Goal: Task Accomplishment & Management: Complete application form

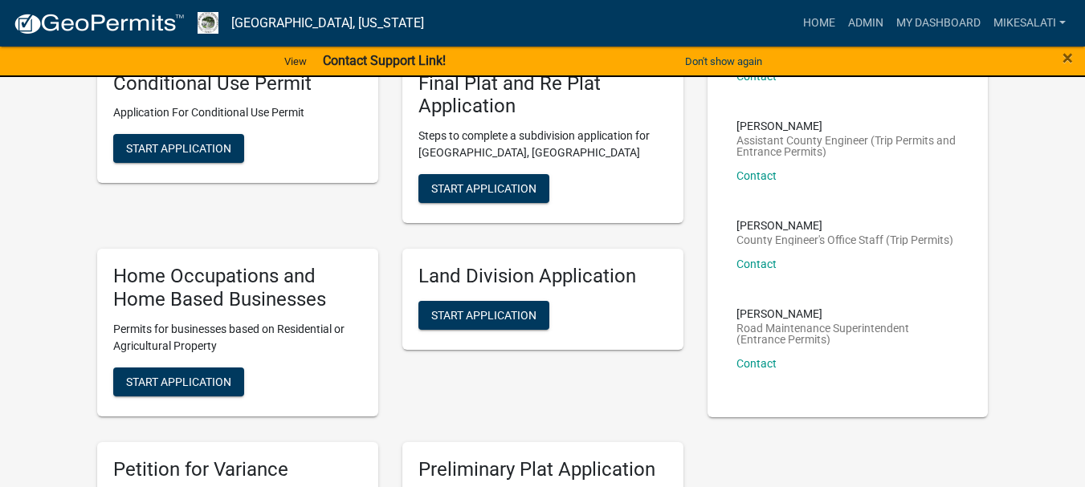
scroll to position [642, 0]
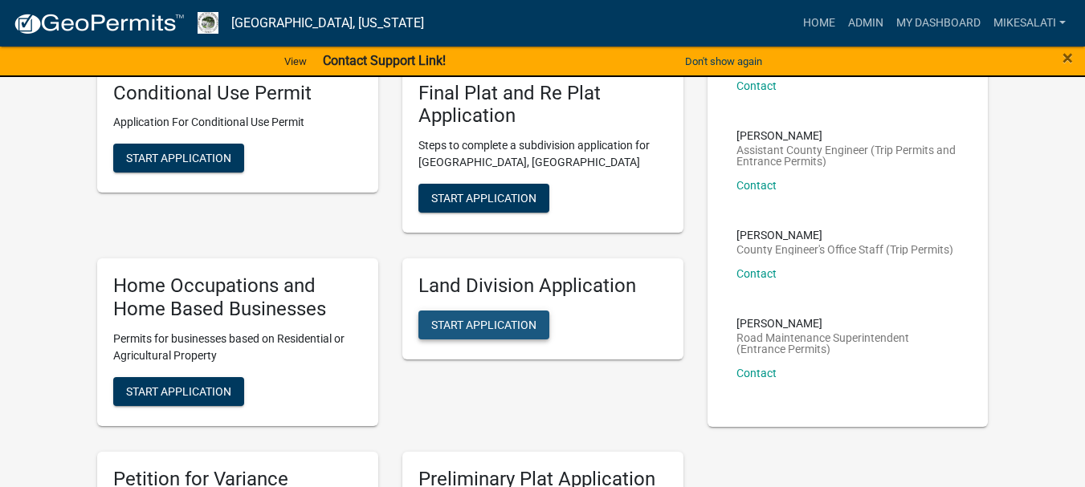
click at [487, 311] on button "Start Application" at bounding box center [483, 325] width 131 height 29
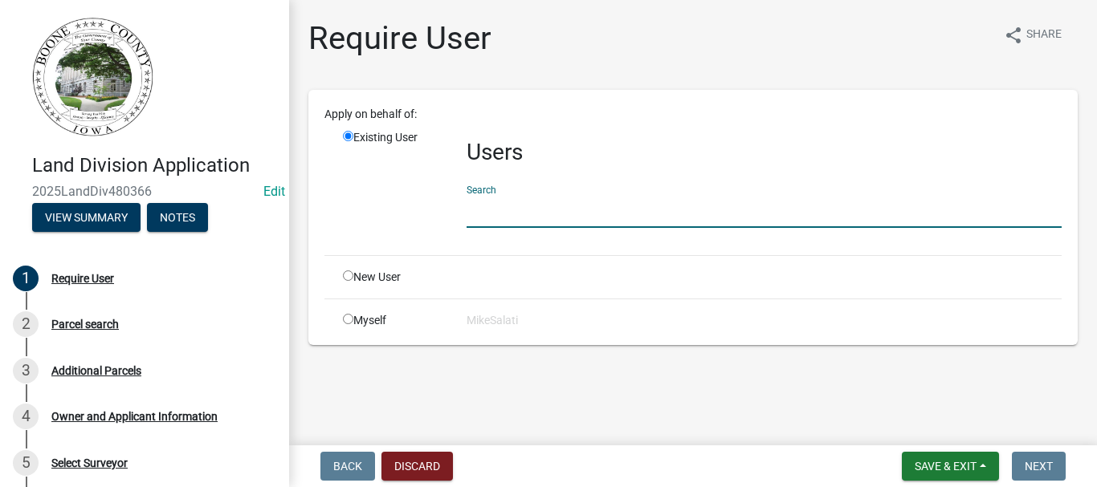
click at [503, 214] on input "text" at bounding box center [764, 211] width 595 height 33
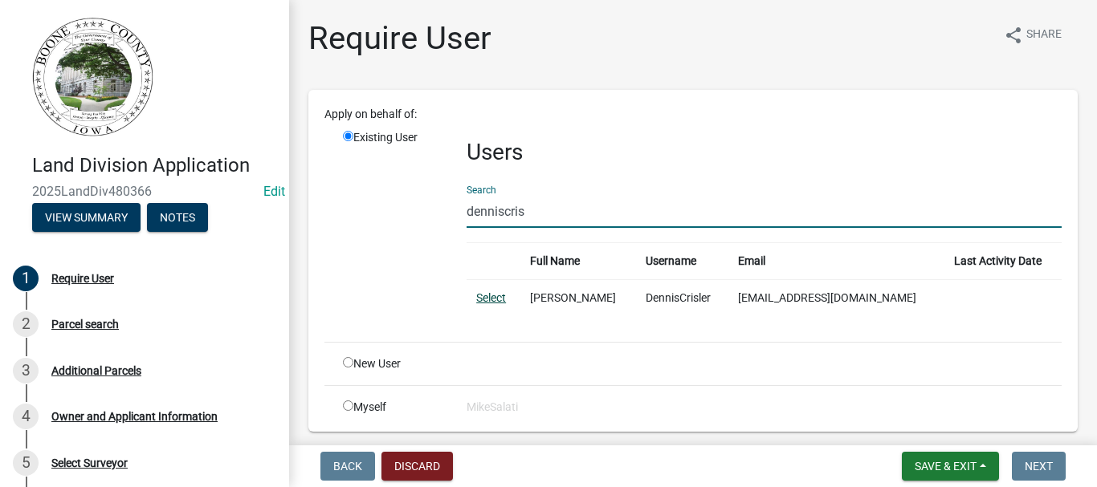
type input "denniscris"
click at [493, 298] on link "Select" at bounding box center [491, 297] width 30 height 13
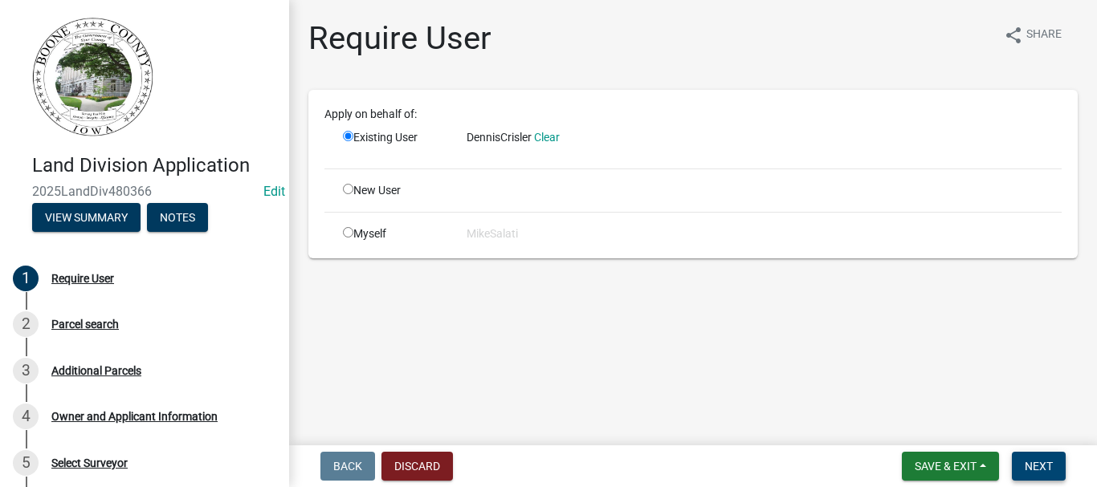
click at [1041, 467] on span "Next" at bounding box center [1039, 466] width 28 height 13
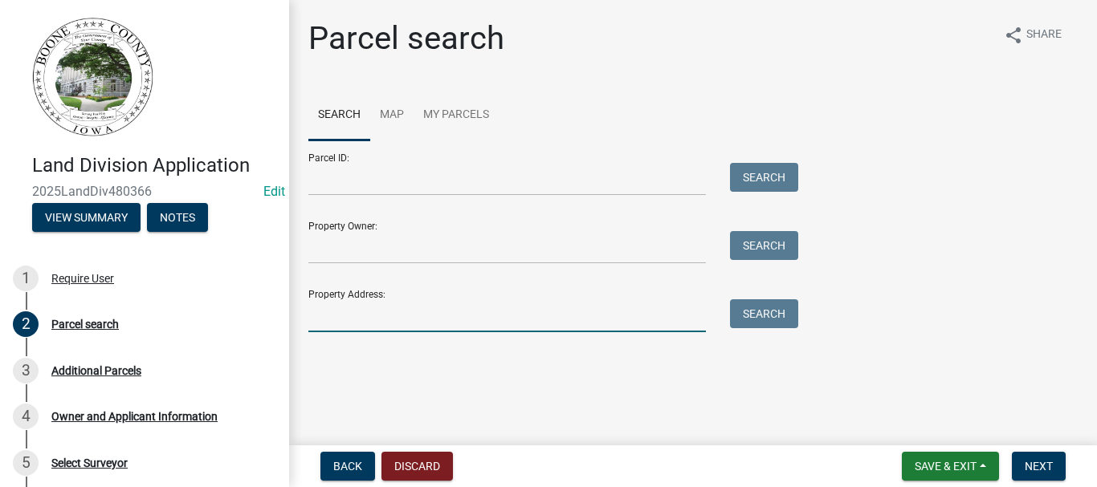
click at [326, 316] on input "Property Address:" at bounding box center [506, 315] width 397 height 33
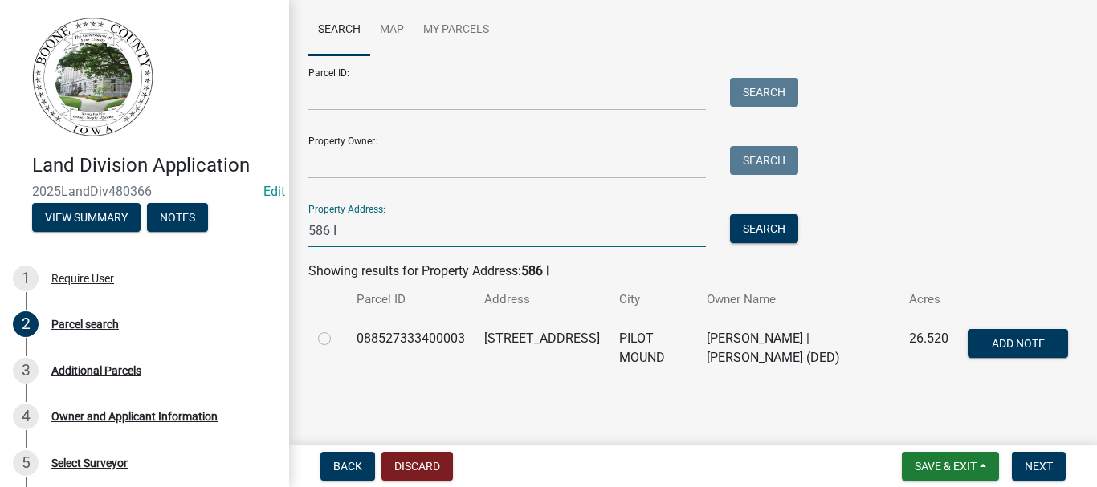
scroll to position [86, 0]
type input "586 I"
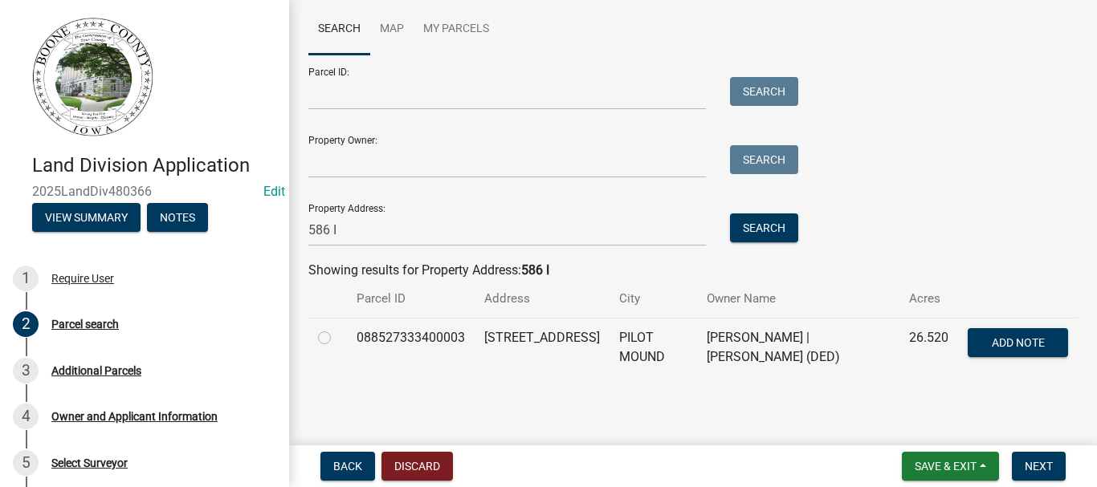
click at [337, 328] on label at bounding box center [337, 328] width 0 height 0
click at [337, 339] on input "radio" at bounding box center [342, 333] width 10 height 10
radio input "true"
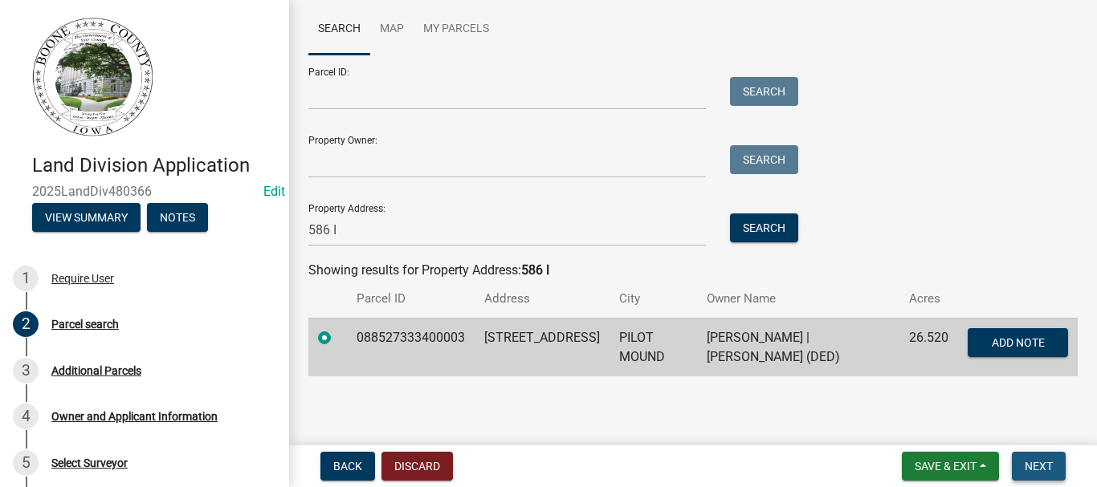
click at [1032, 464] on span "Next" at bounding box center [1039, 466] width 28 height 13
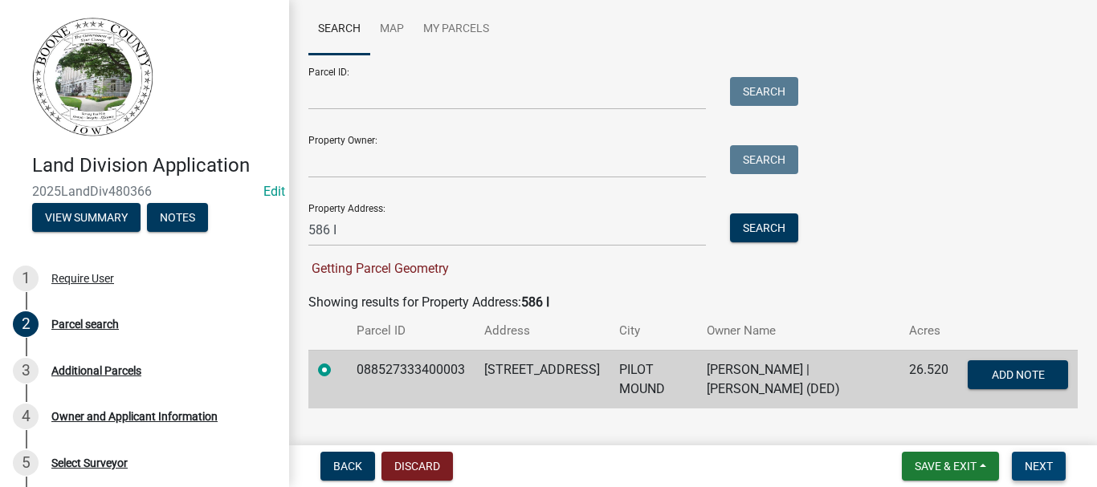
click at [1038, 466] on span "Next" at bounding box center [1039, 466] width 28 height 13
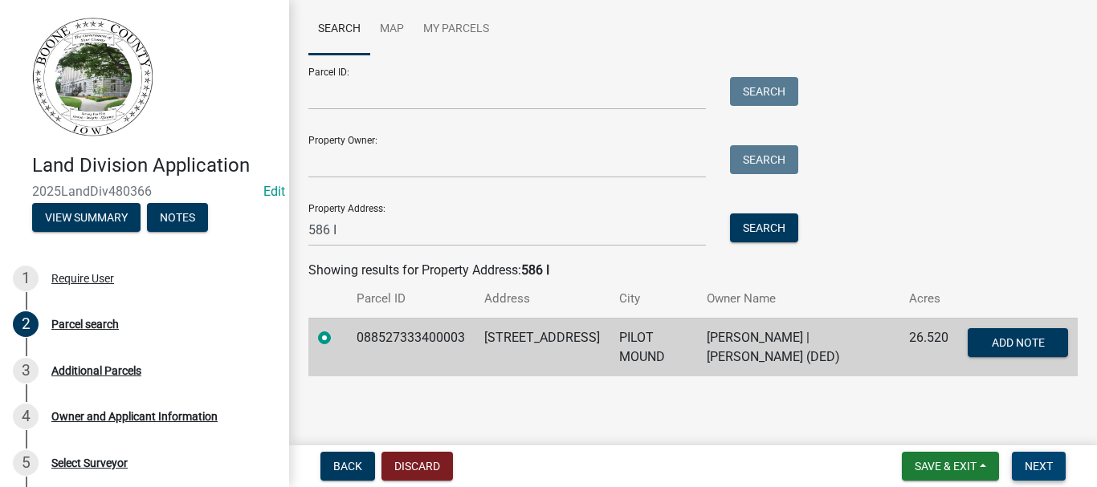
click at [1037, 465] on span "Next" at bounding box center [1039, 466] width 28 height 13
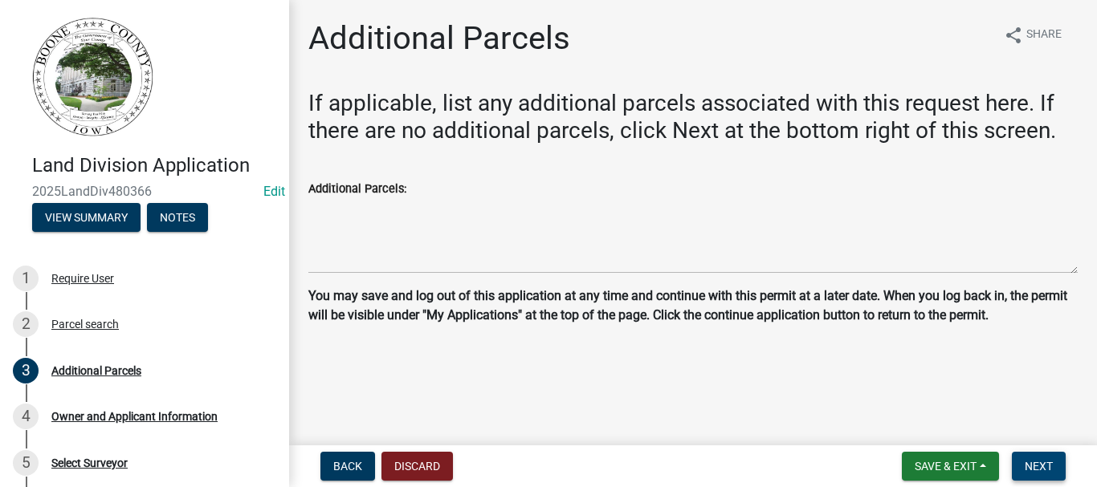
click at [1040, 469] on span "Next" at bounding box center [1039, 466] width 28 height 13
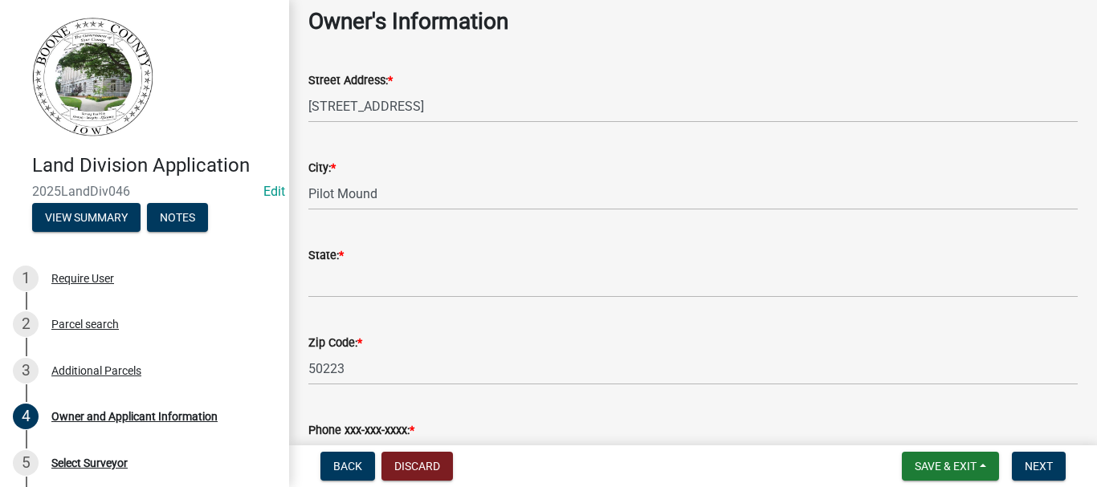
scroll to position [241, 0]
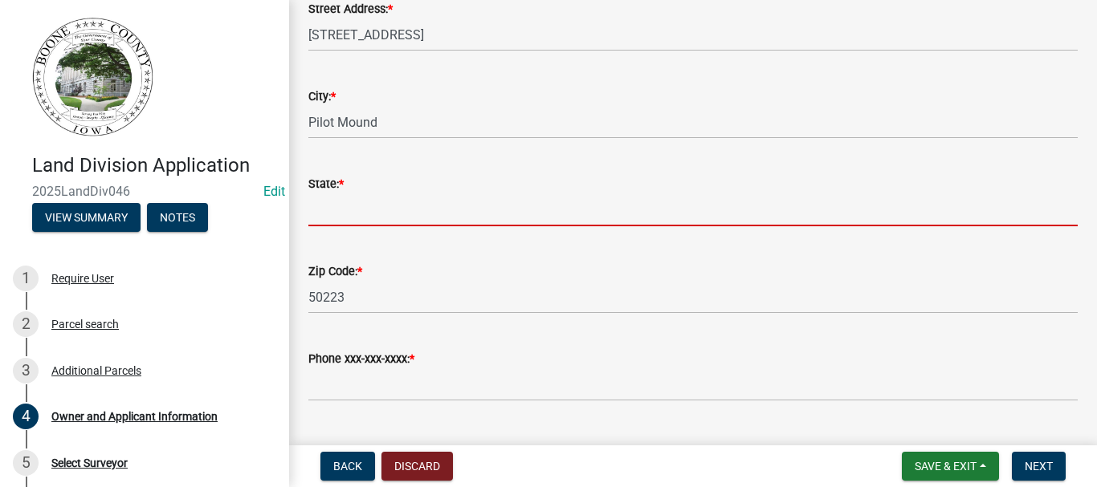
click at [324, 211] on input "State: *" at bounding box center [692, 210] width 769 height 33
type input "IA"
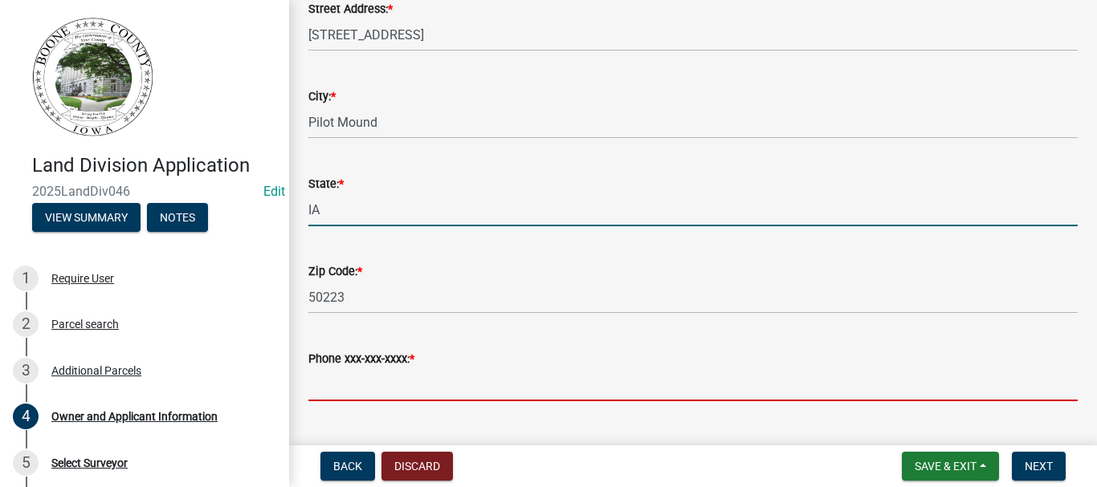
click at [368, 373] on input "Phone xxx-xxx-xxxx: *" at bounding box center [692, 385] width 769 height 33
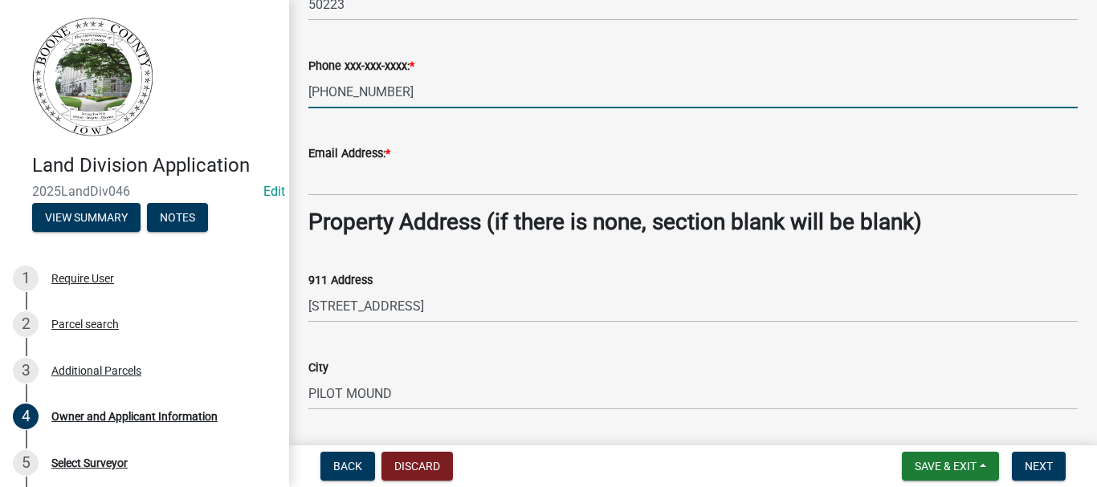
scroll to position [562, 0]
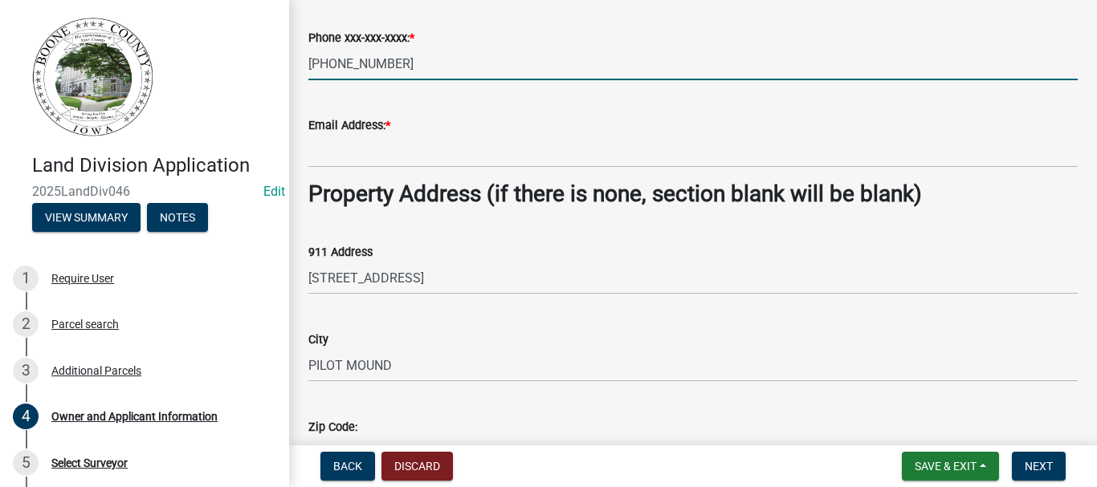
type input "[PHONE_NUMBER]"
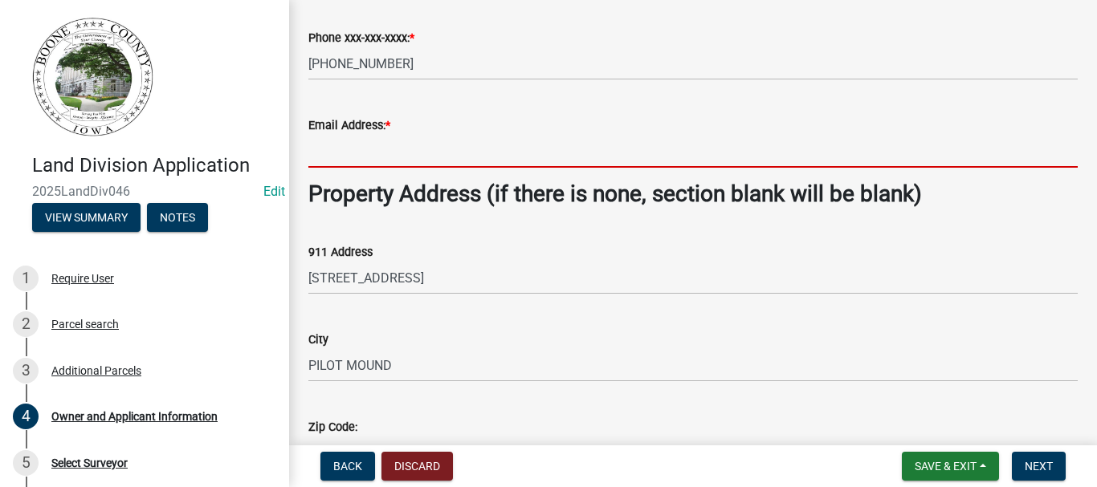
click at [336, 153] on input "Email Address: *" at bounding box center [692, 151] width 769 height 33
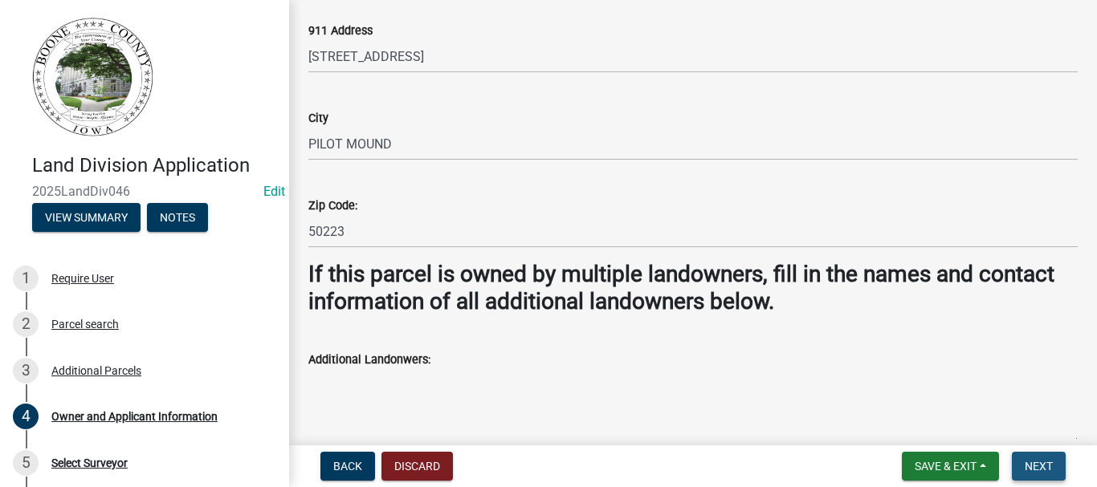
scroll to position [822, 0]
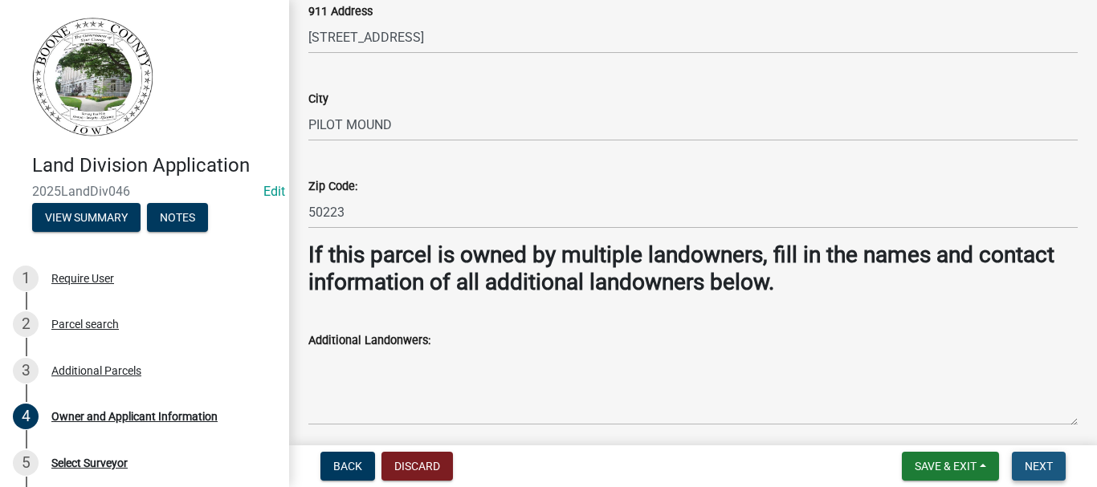
click at [1055, 467] on button "Next" at bounding box center [1039, 466] width 54 height 29
click at [1042, 462] on span "Next" at bounding box center [1039, 466] width 28 height 13
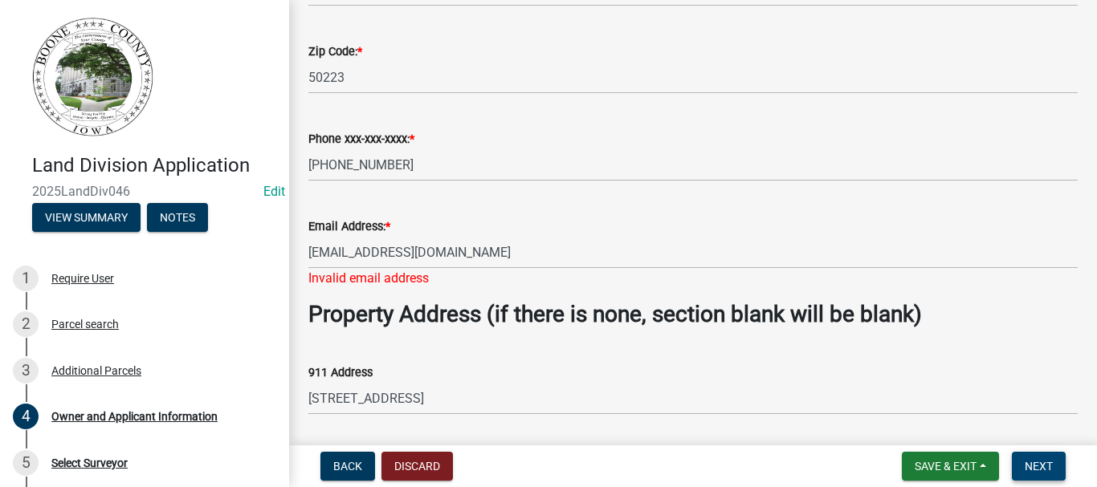
scroll to position [421, 0]
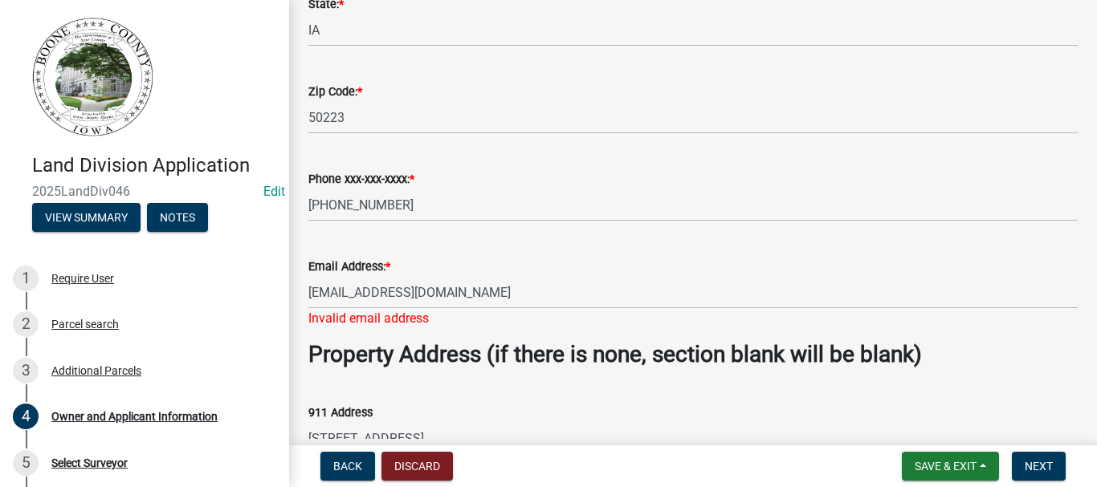
click at [304, 293] on div "Email Address: * [EMAIL_ADDRESS][DOMAIN_NAME] Invalid email address" at bounding box center [692, 281] width 793 height 94
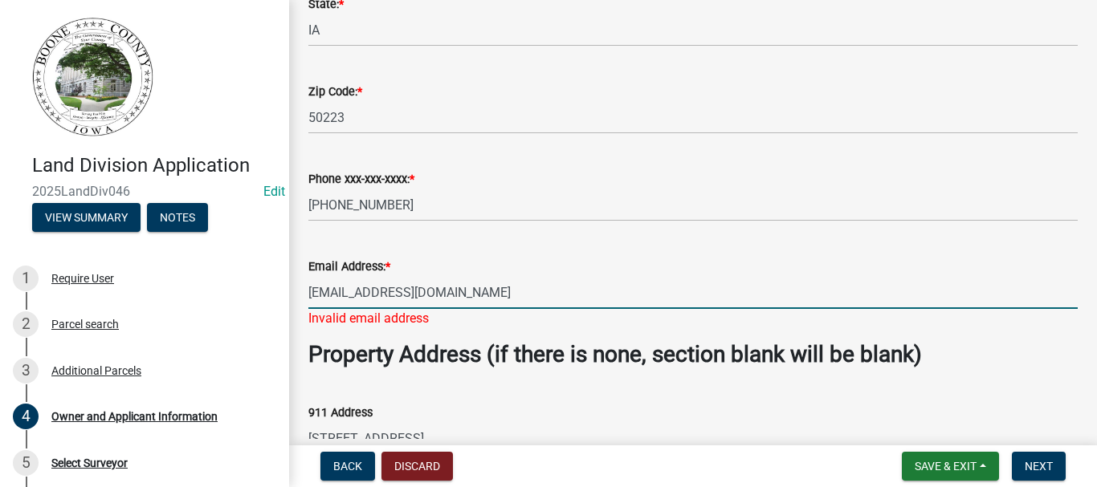
click at [311, 293] on input "[EMAIL_ADDRESS][DOMAIN_NAME]" at bounding box center [692, 292] width 769 height 33
click at [497, 291] on input "[EMAIL_ADDRESS][DOMAIN_NAME]" at bounding box center [692, 292] width 769 height 33
type input "[EMAIL_ADDRESS][DOMAIN_NAME]"
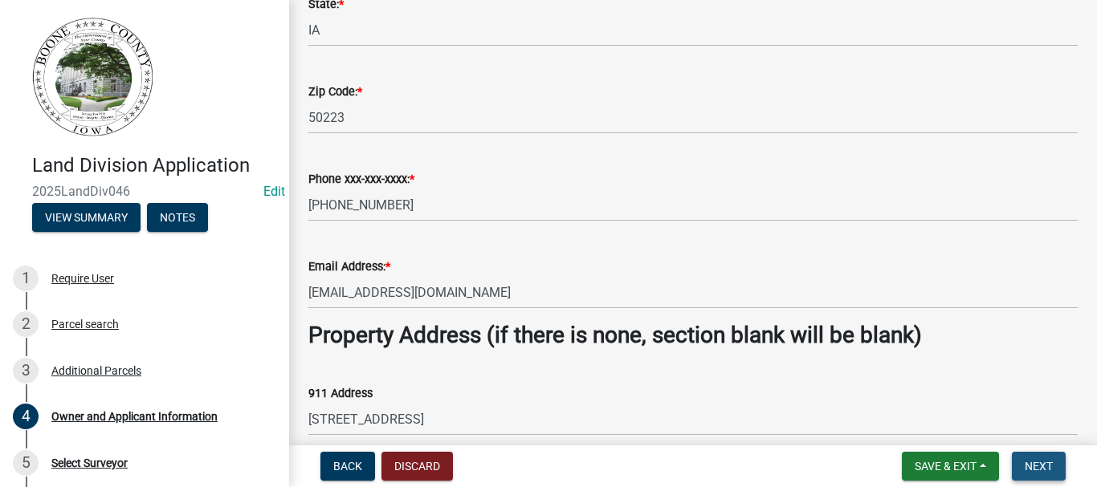
click at [1041, 461] on span "Next" at bounding box center [1039, 466] width 28 height 13
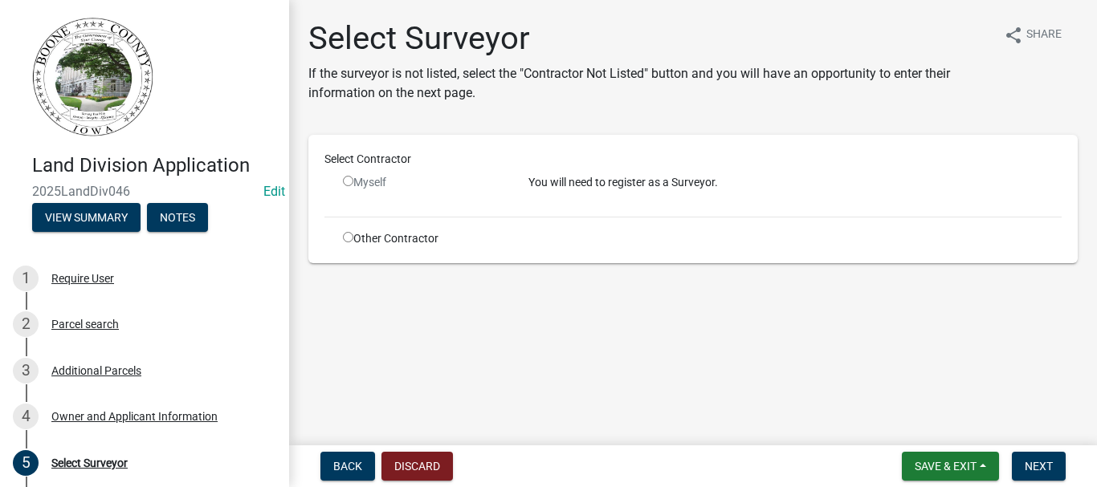
click at [347, 239] on input "radio" at bounding box center [348, 237] width 10 height 10
radio input "true"
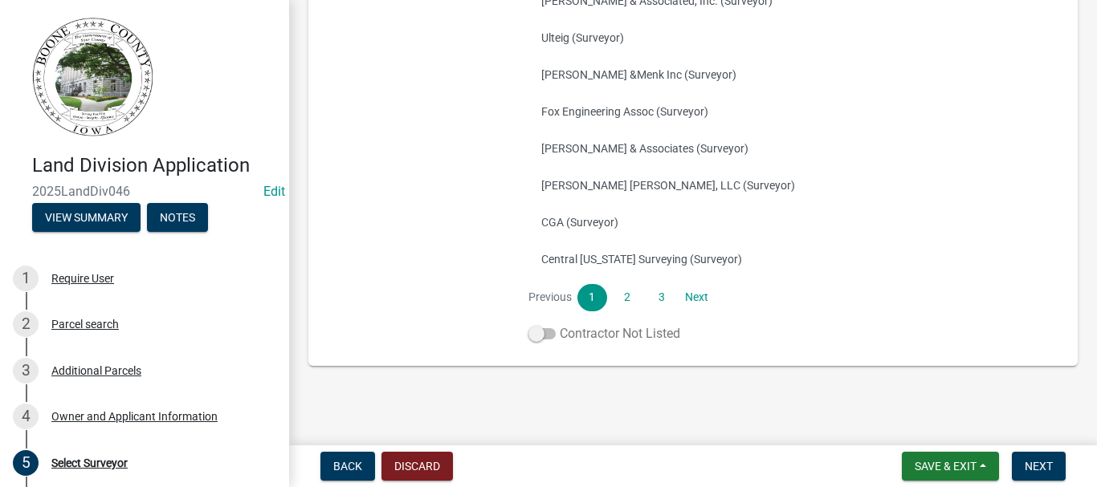
scroll to position [420, 0]
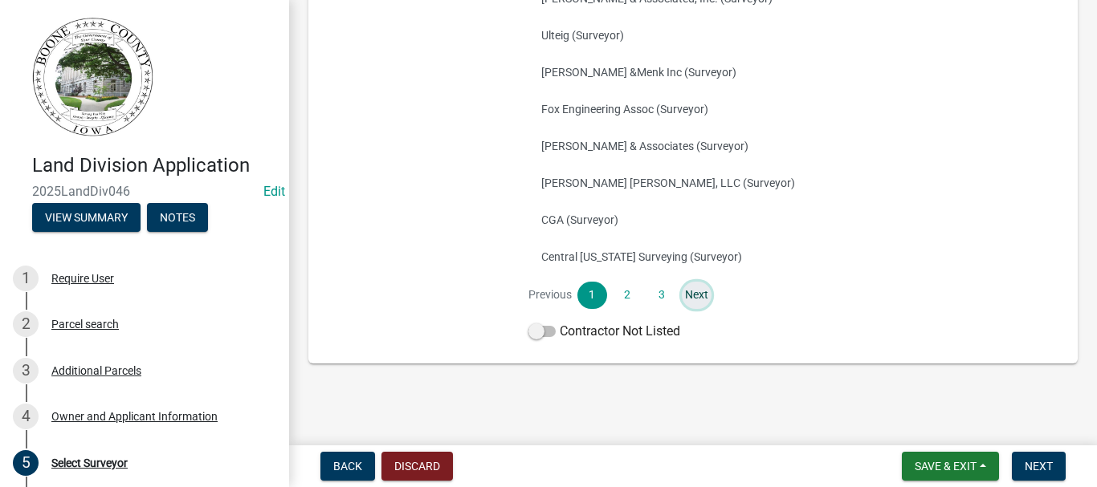
click at [691, 293] on link "Next" at bounding box center [696, 295] width 29 height 27
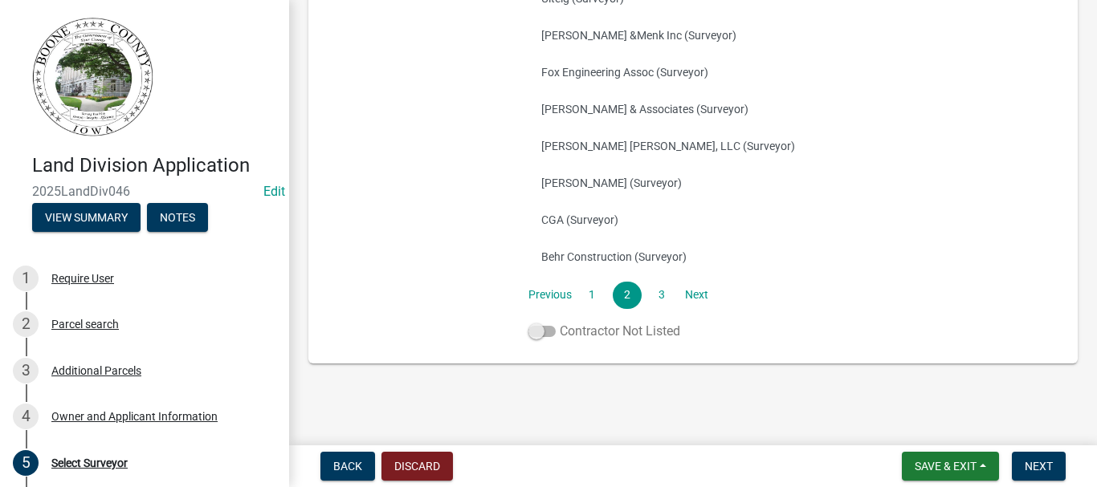
click at [534, 332] on span at bounding box center [541, 331] width 27 height 11
click at [560, 322] on input "Contractor Not Listed" at bounding box center [560, 322] width 0 height 0
click at [586, 293] on link "1" at bounding box center [591, 295] width 29 height 27
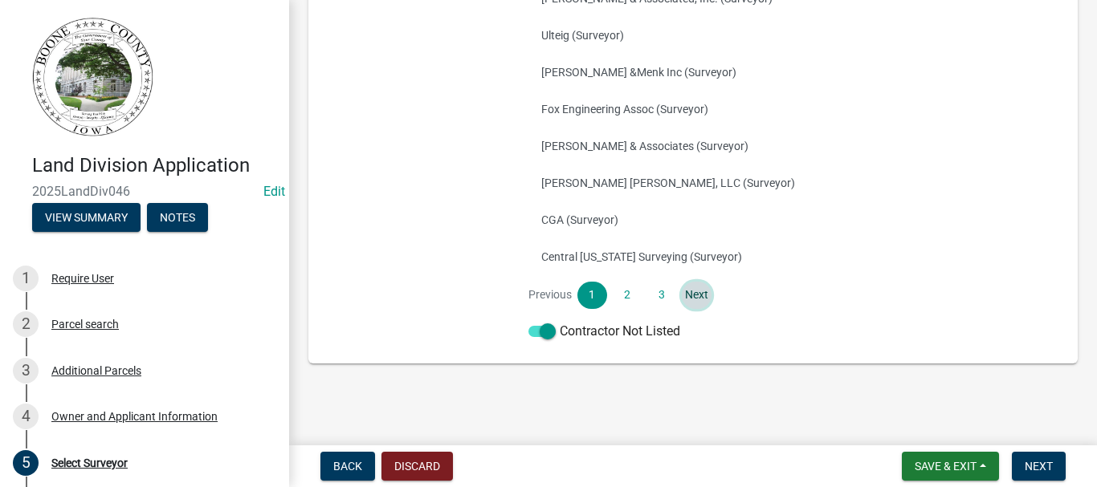
click at [689, 293] on link "Next" at bounding box center [696, 295] width 29 height 27
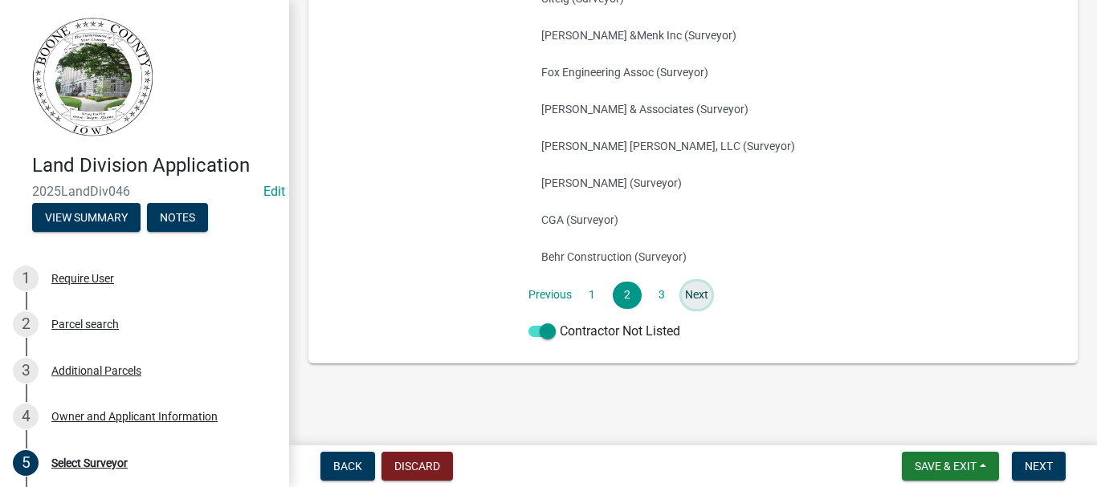
click at [690, 293] on link "Next" at bounding box center [696, 295] width 29 height 27
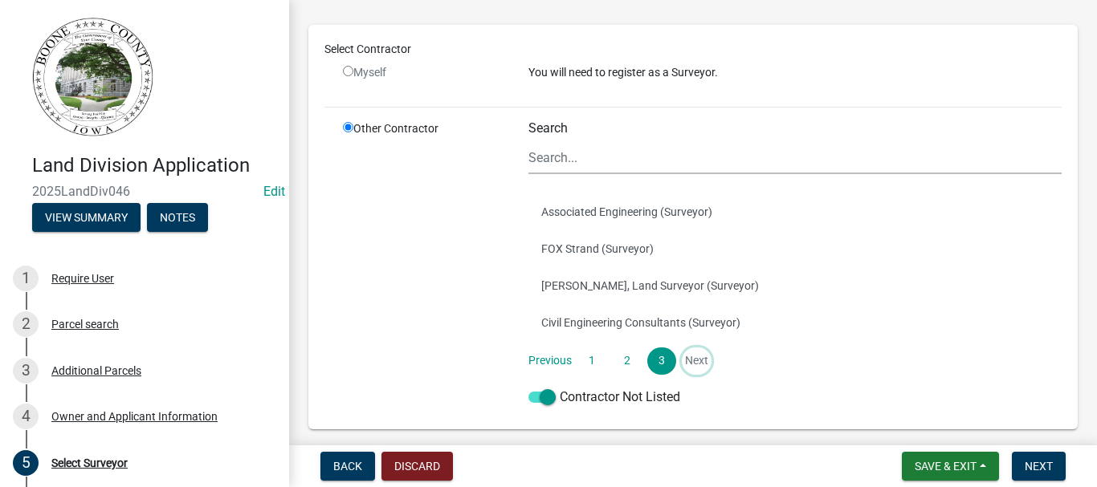
scroll to position [161, 0]
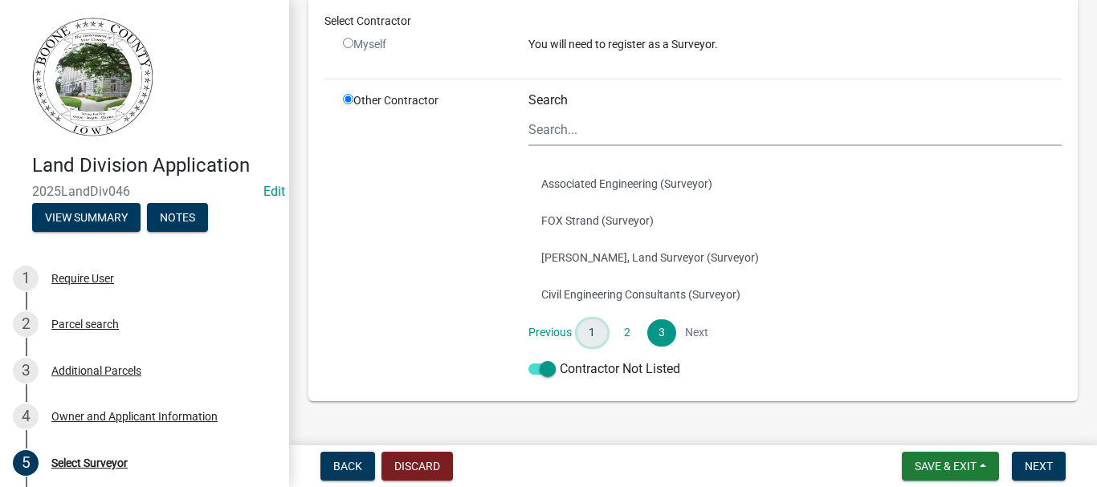
click at [589, 325] on link "1" at bounding box center [591, 333] width 29 height 27
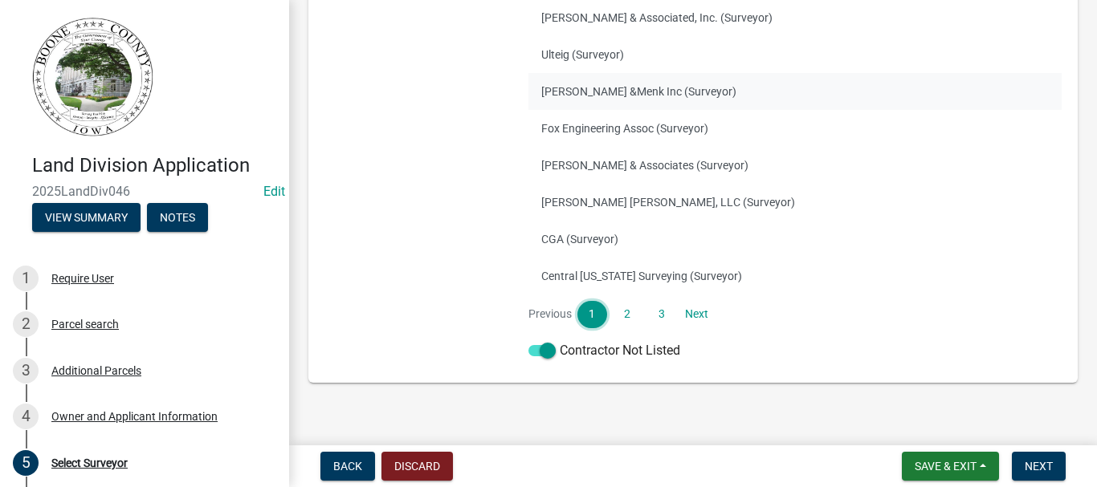
scroll to position [401, 0]
click at [626, 312] on link "2" at bounding box center [627, 313] width 29 height 27
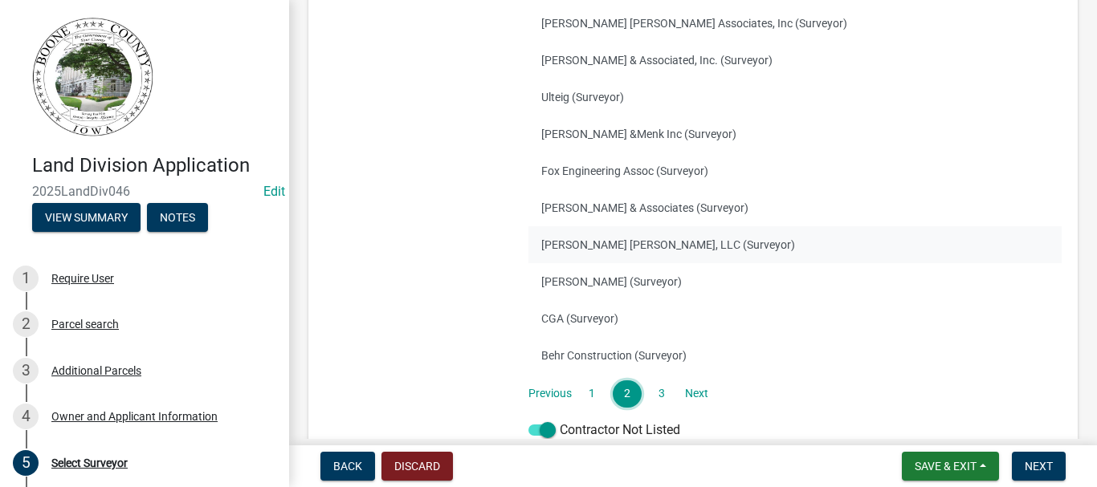
scroll to position [420, 0]
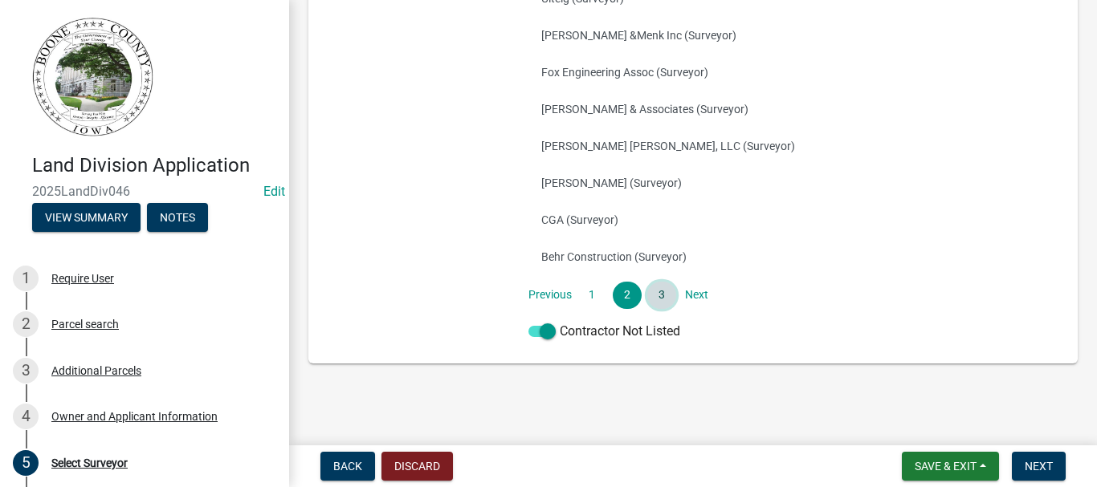
click at [658, 295] on link "3" at bounding box center [661, 295] width 29 height 27
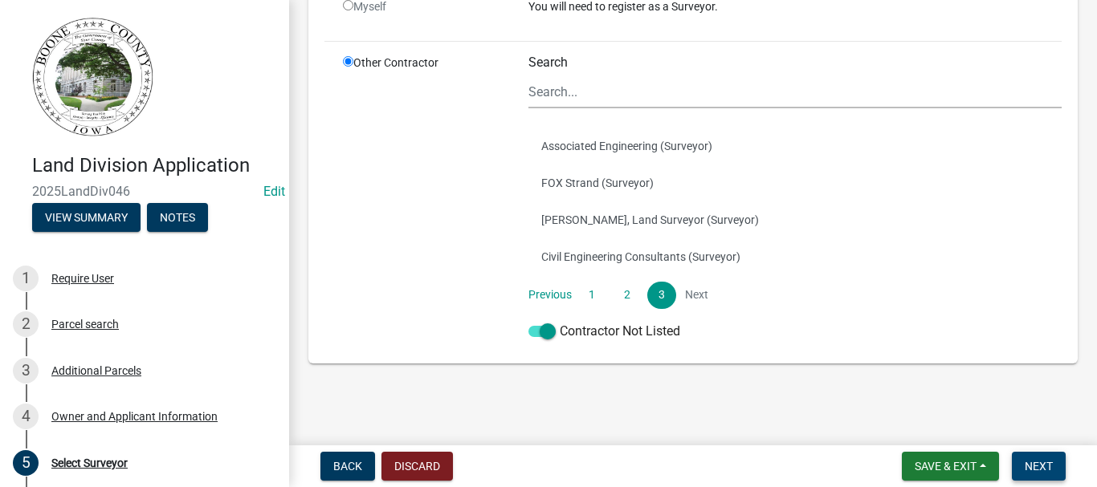
click at [1030, 453] on nav "Back Discard Save & Exit Save Save & Exit Next" at bounding box center [693, 467] width 808 height 42
click at [1035, 464] on span "Next" at bounding box center [1039, 466] width 28 height 13
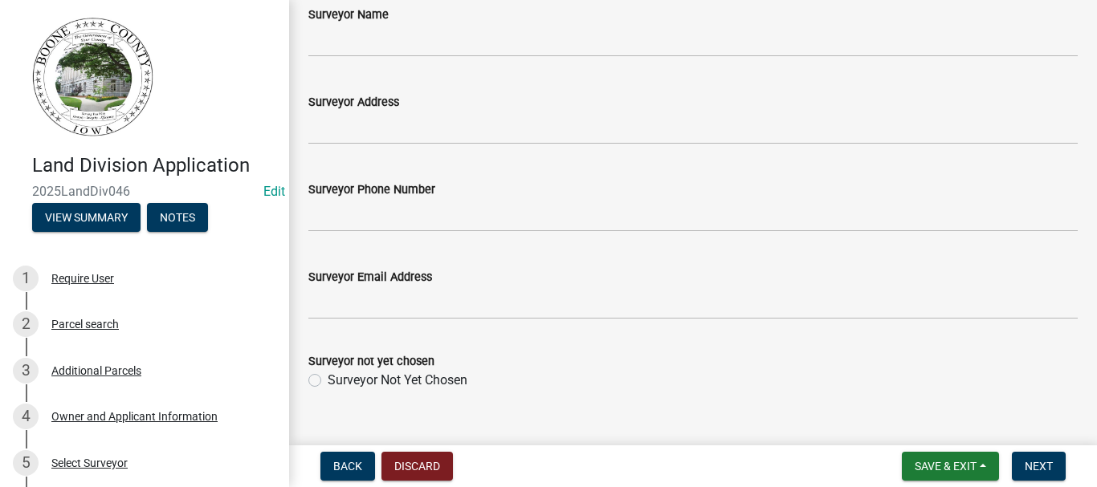
scroll to position [136, 0]
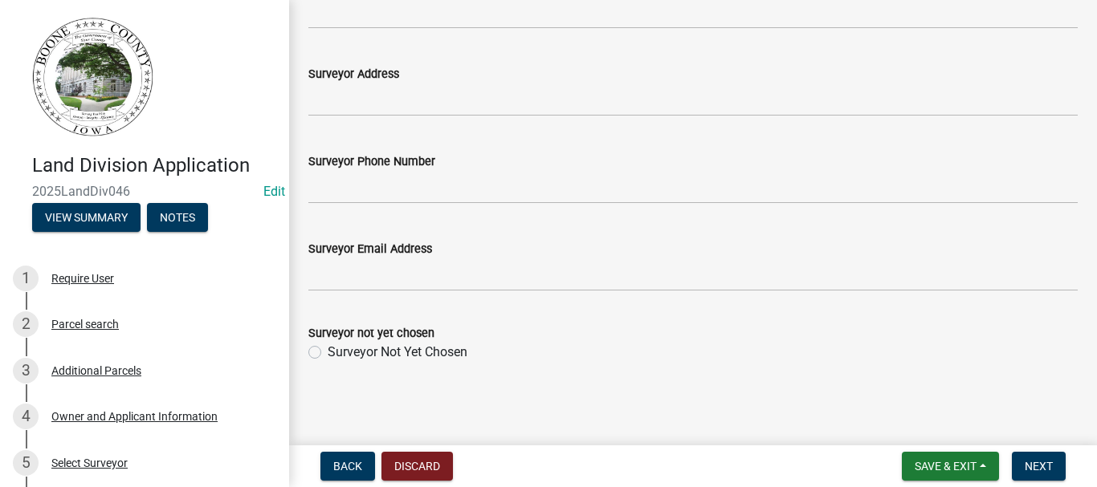
click at [328, 352] on label "Surveyor Not Yet Chosen" at bounding box center [398, 352] width 140 height 19
click at [328, 352] on input "Surveyor Not Yet Chosen" at bounding box center [333, 348] width 10 height 10
radio input "true"
click at [1047, 472] on span "Next" at bounding box center [1039, 466] width 28 height 13
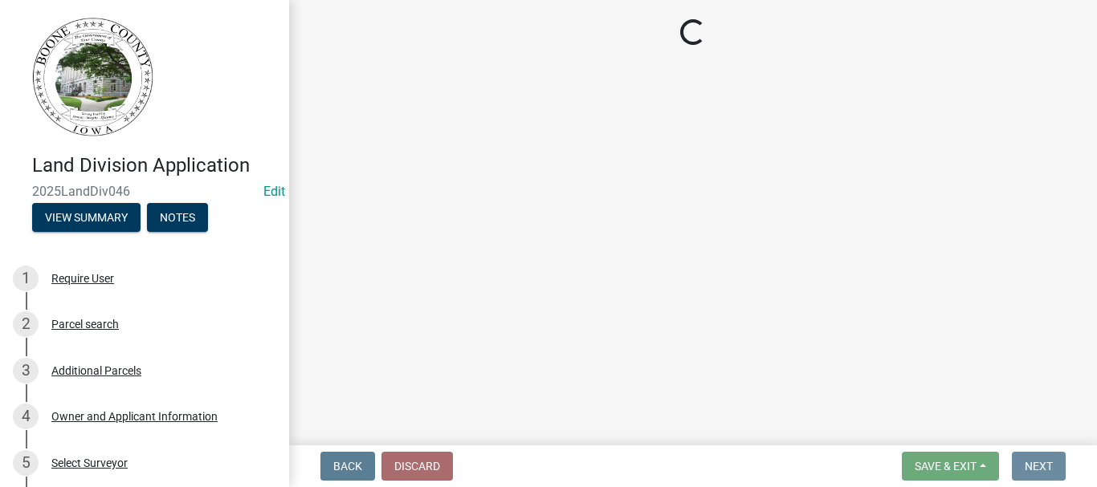
scroll to position [0, 0]
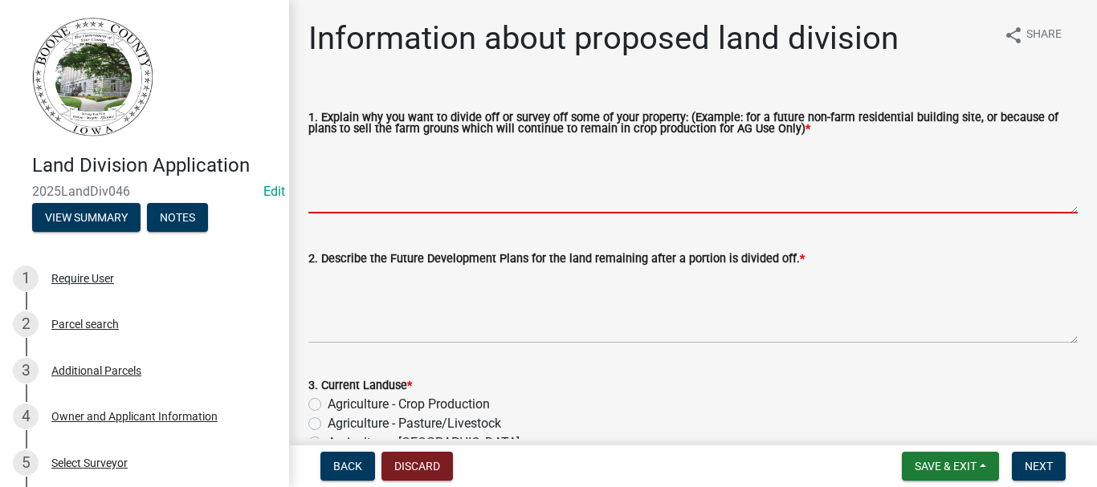
click at [359, 182] on textarea "1. Explain why you want to divide off or survey off some of your property: (Exa…" at bounding box center [692, 175] width 769 height 75
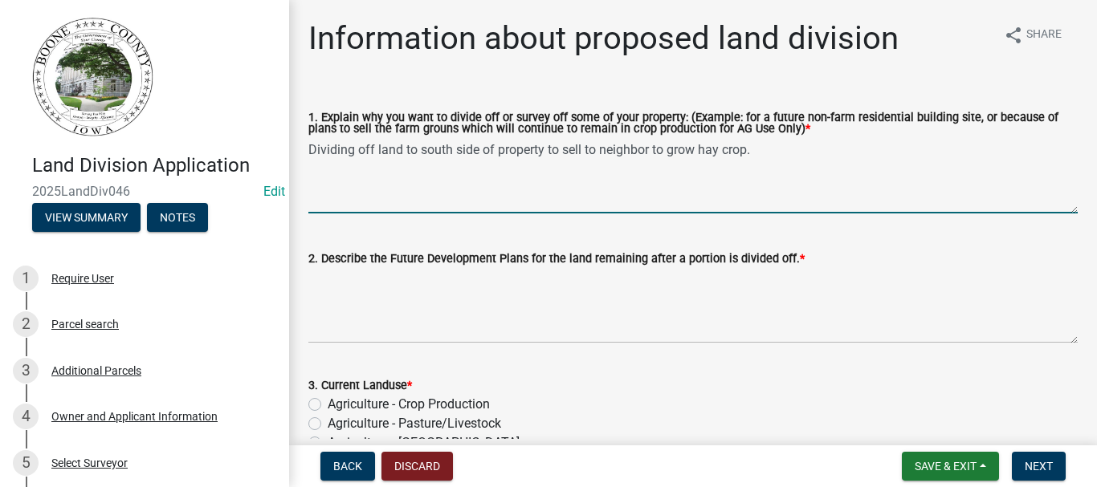
type textarea "Dividing off land to south side of property to sell to neighbor to grow hay cro…"
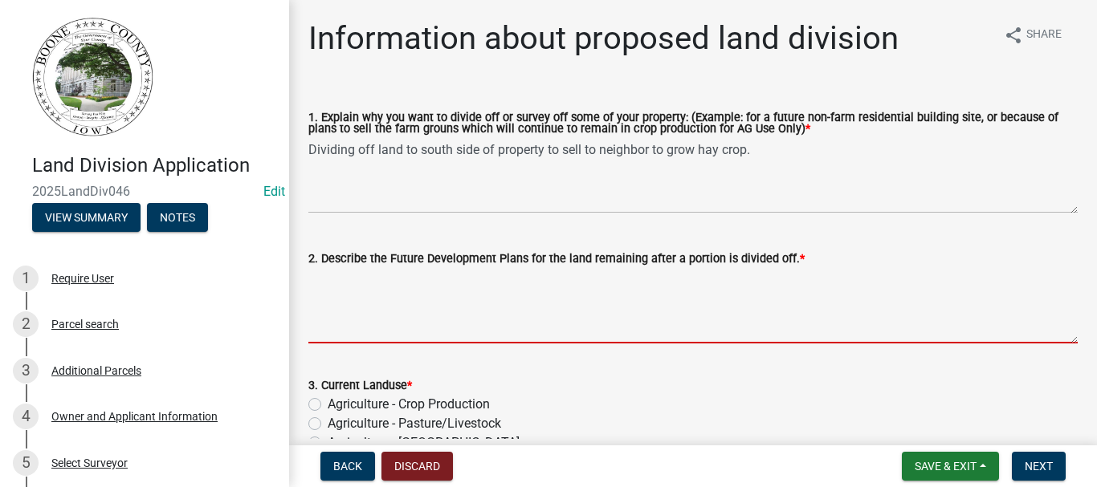
click at [369, 271] on textarea "2. Describe the Future Development Plans for the land remaining after a portion…" at bounding box center [692, 305] width 769 height 75
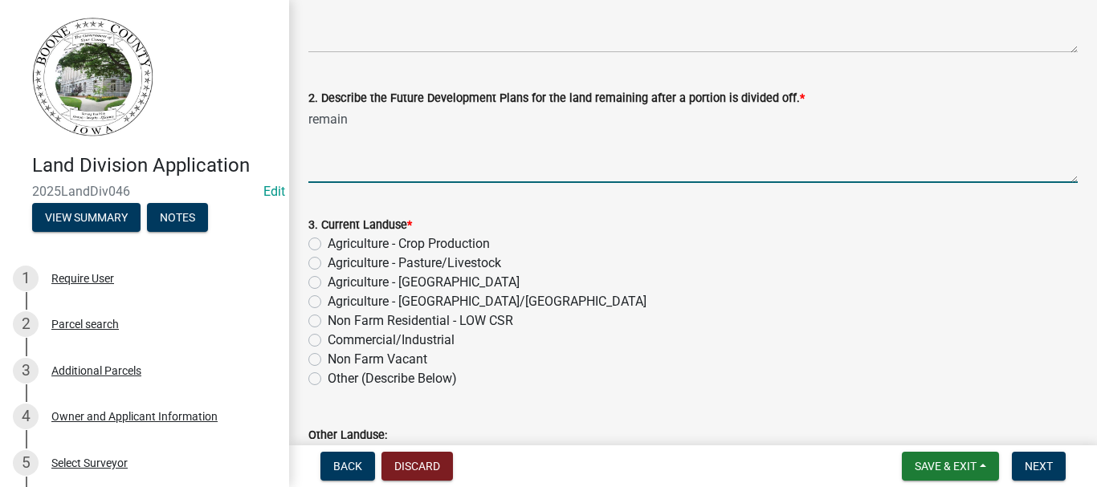
scroll to position [241, 0]
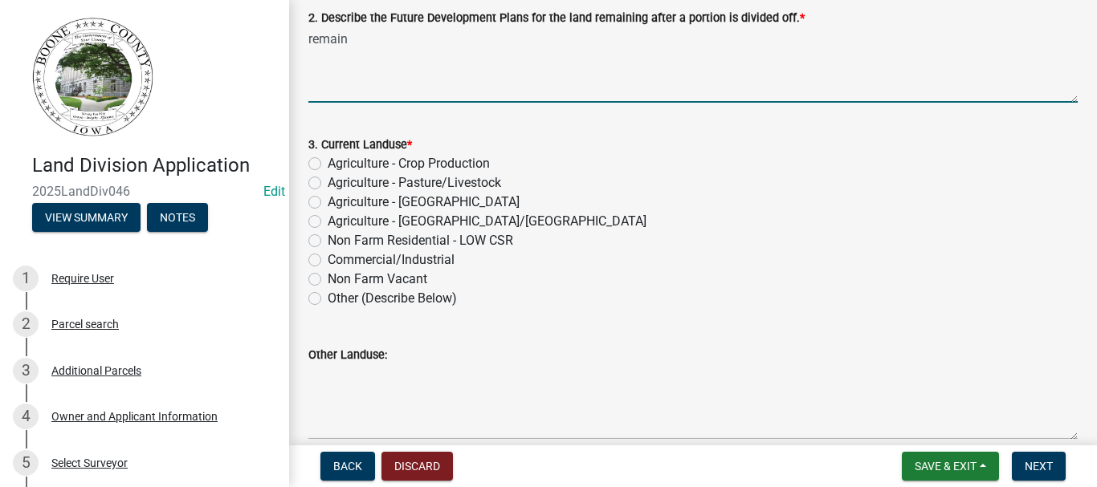
type textarea "remain"
click at [328, 220] on label "Agriculture - [GEOGRAPHIC_DATA]/[GEOGRAPHIC_DATA]" at bounding box center [487, 221] width 319 height 19
click at [328, 220] on input "Agriculture - [GEOGRAPHIC_DATA]/[GEOGRAPHIC_DATA]" at bounding box center [333, 217] width 10 height 10
radio input "true"
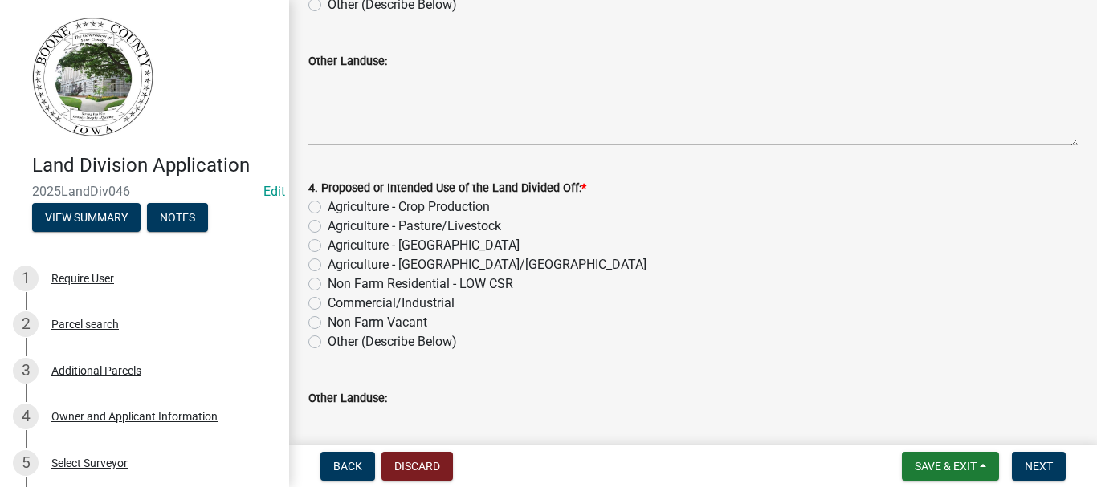
scroll to position [562, 0]
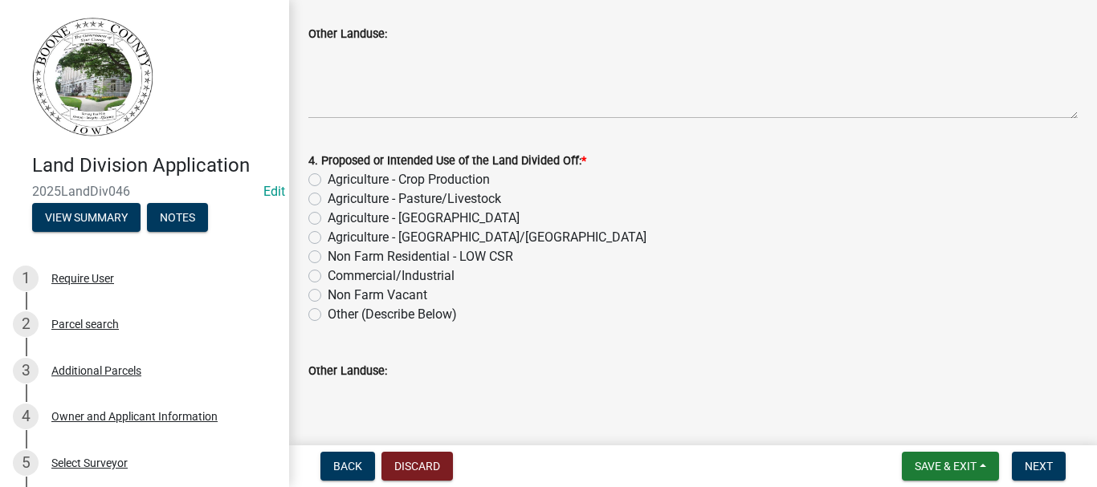
click at [328, 181] on label "Agriculture - Crop Production" at bounding box center [409, 179] width 162 height 19
click at [328, 181] on input "Agriculture - Crop Production" at bounding box center [333, 175] width 10 height 10
radio input "true"
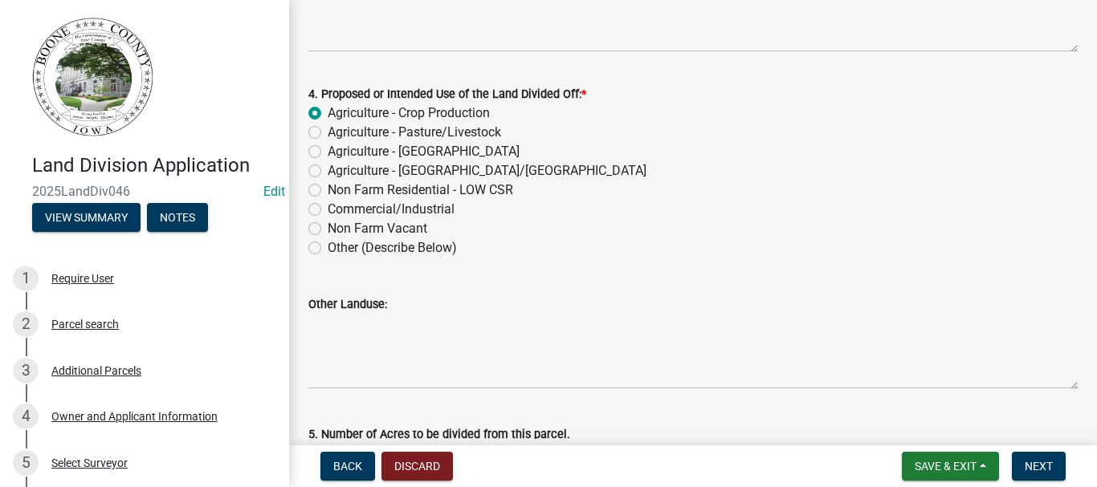
scroll to position [744, 0]
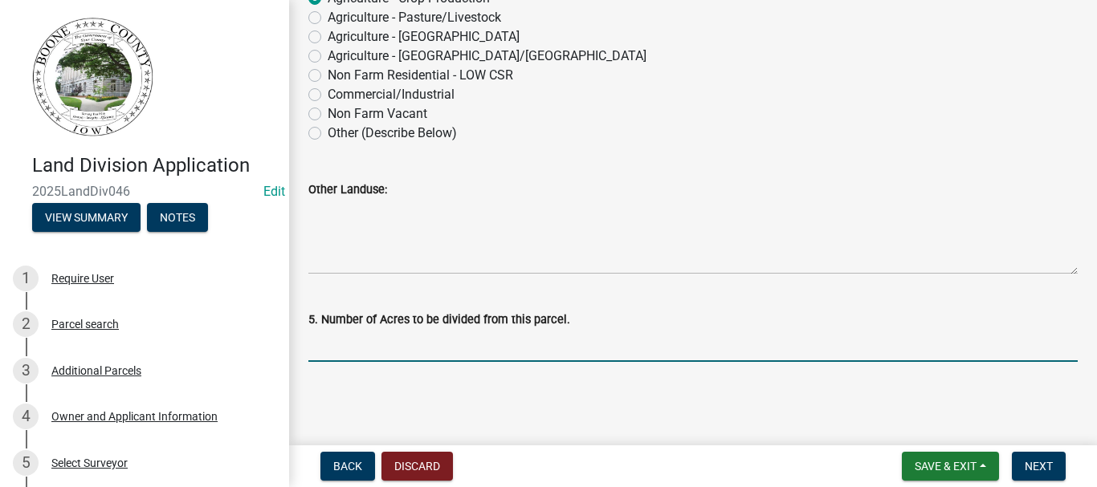
click at [360, 338] on input "text" at bounding box center [692, 345] width 769 height 33
type input "12"
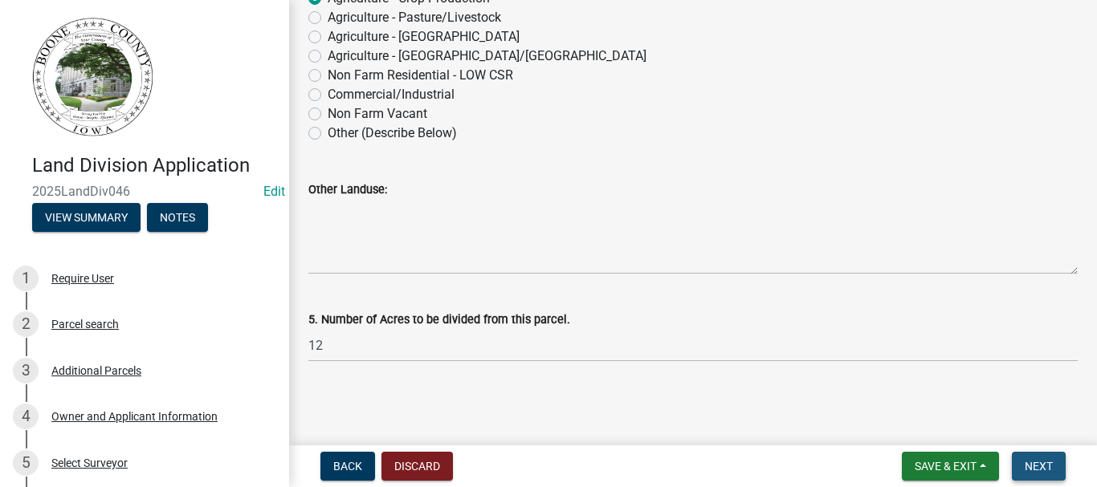
click at [1041, 478] on button "Next" at bounding box center [1039, 466] width 54 height 29
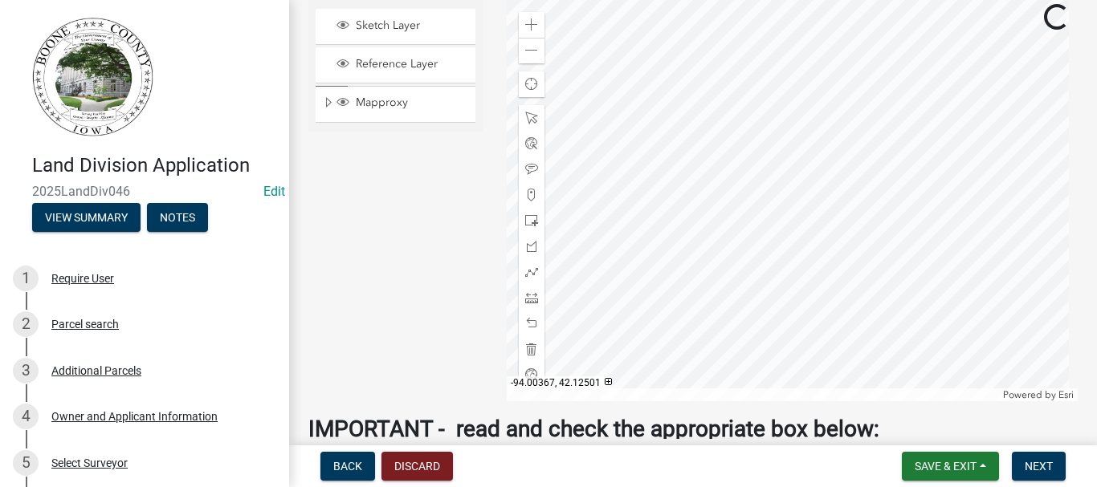
scroll to position [723, 0]
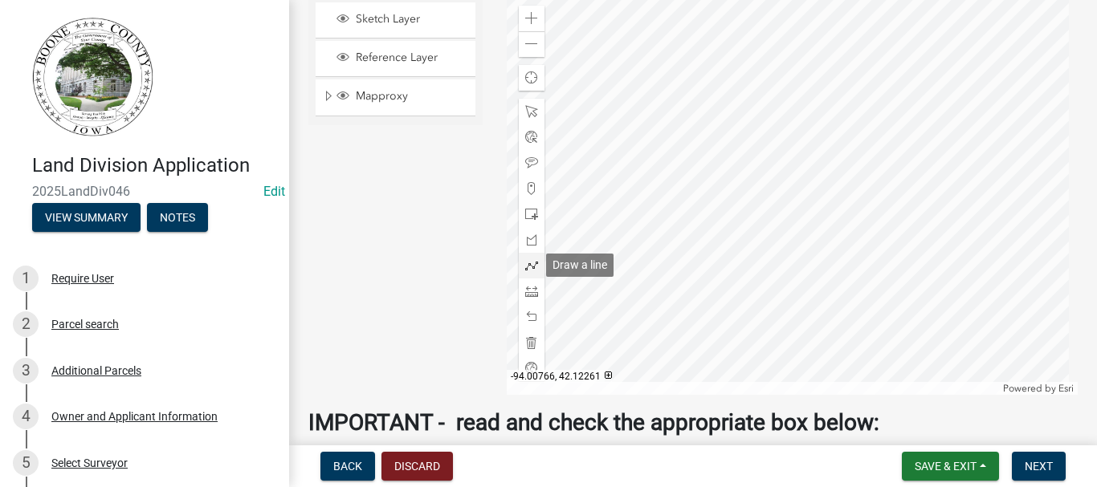
click at [528, 263] on span at bounding box center [531, 265] width 13 height 13
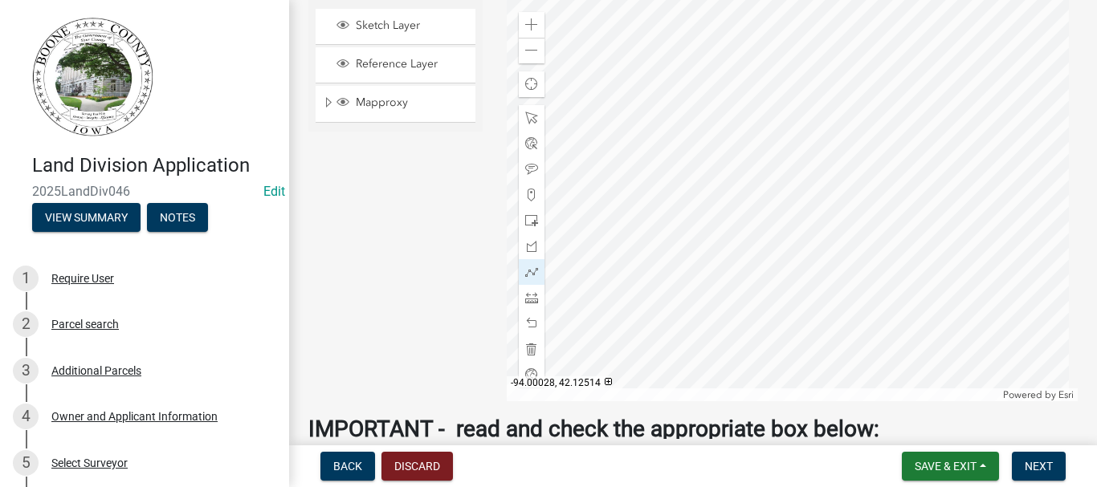
click at [815, 179] on div at bounding box center [792, 200] width 571 height 401
click at [686, 271] on div at bounding box center [792, 200] width 571 height 401
click at [683, 271] on div at bounding box center [792, 200] width 571 height 401
click at [525, 165] on span at bounding box center [531, 169] width 13 height 13
click at [743, 156] on div at bounding box center [792, 200] width 571 height 401
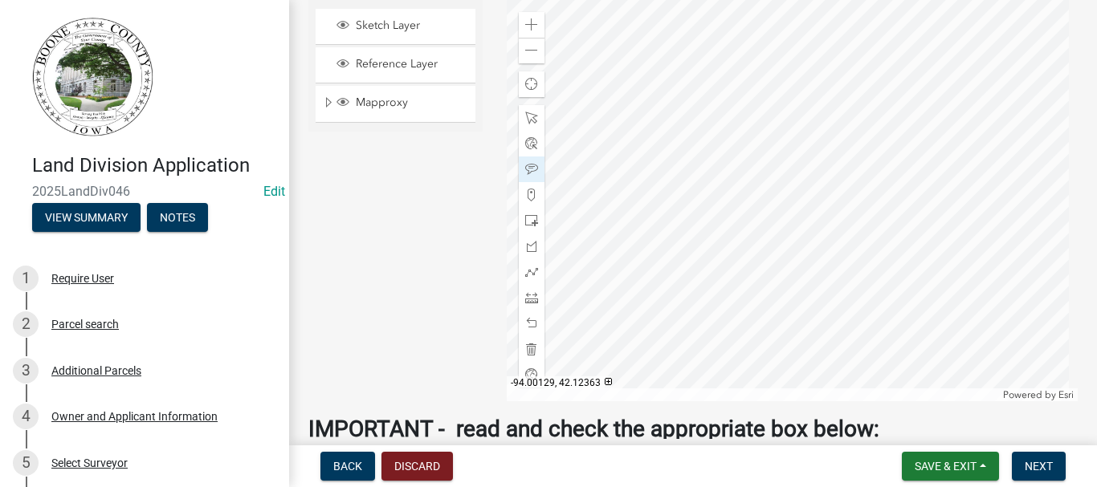
click at [775, 263] on div at bounding box center [792, 200] width 571 height 401
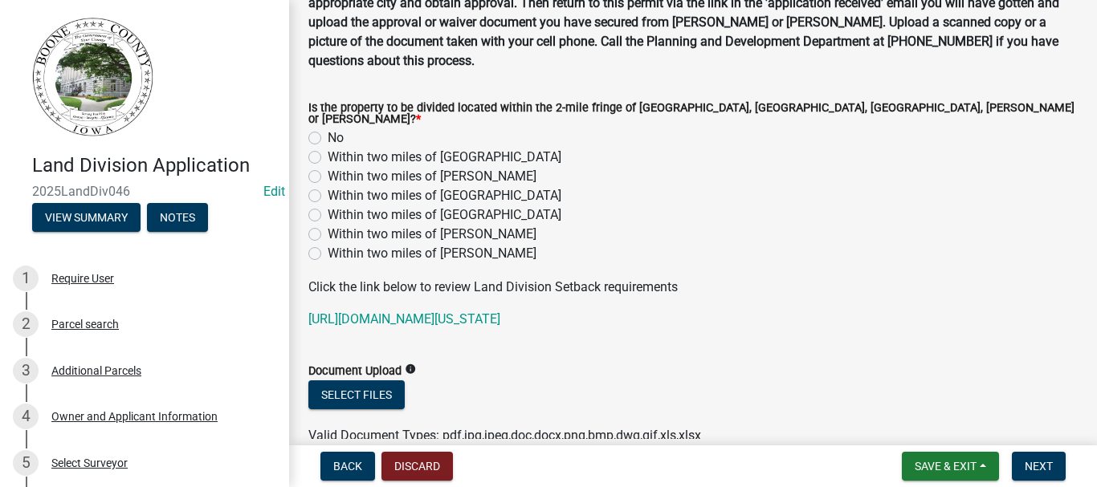
scroll to position [1359, 0]
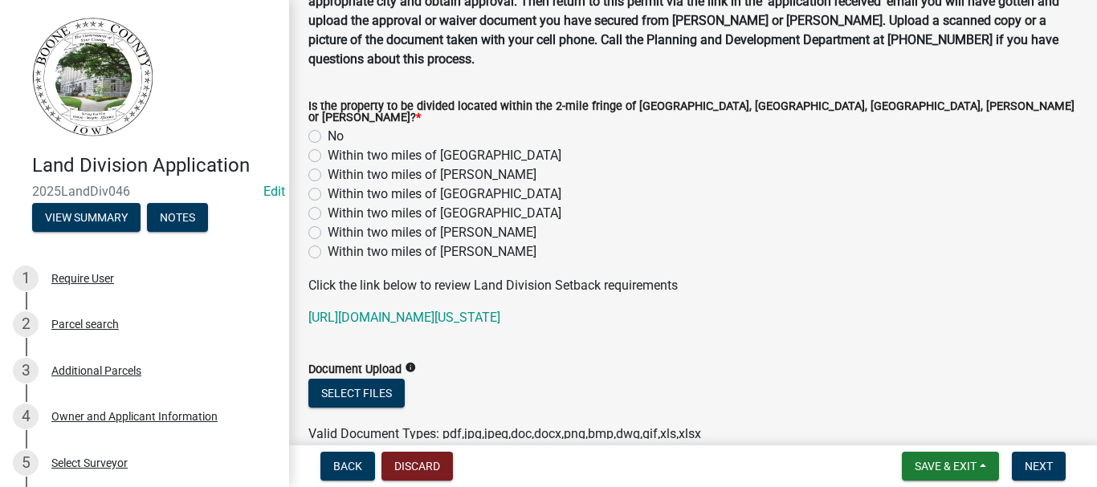
drag, startPoint x: 316, startPoint y: 112, endPoint x: 424, endPoint y: 185, distance: 131.2
click at [328, 127] on label "No" at bounding box center [336, 136] width 16 height 19
click at [328, 127] on input "No" at bounding box center [333, 132] width 10 height 10
radio input "true"
click at [1041, 460] on span "Next" at bounding box center [1039, 466] width 28 height 13
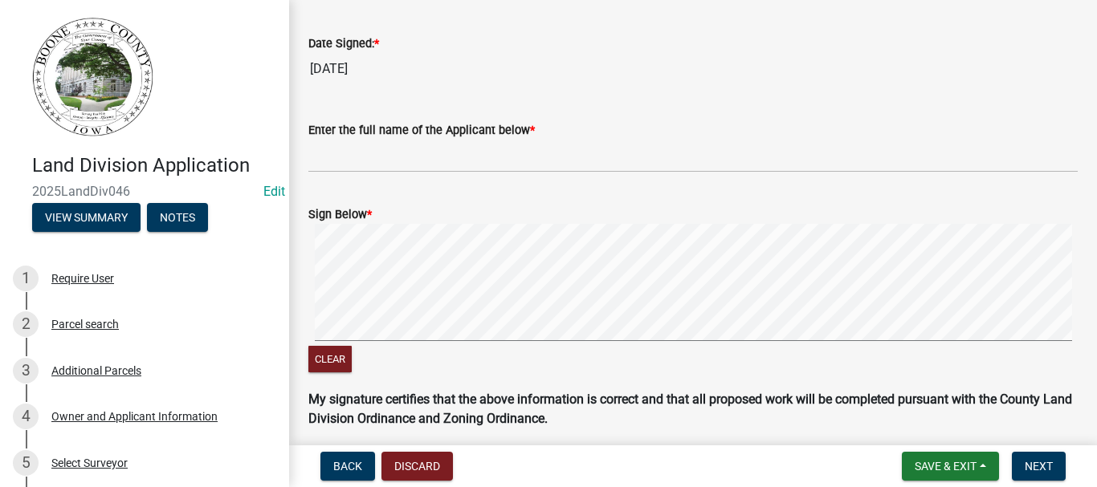
scroll to position [321, 0]
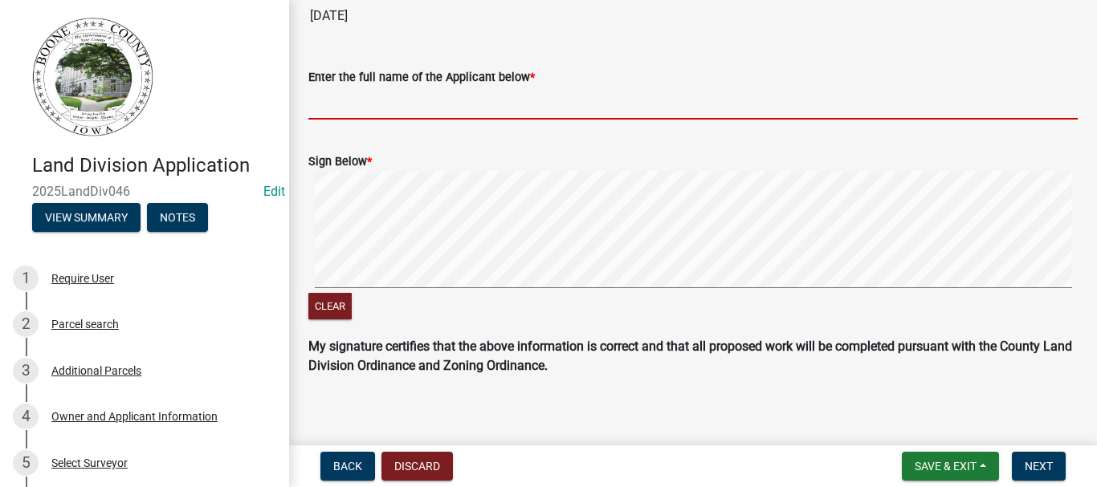
click at [343, 103] on input "Enter the full name of the Applicant below *" at bounding box center [692, 103] width 769 height 33
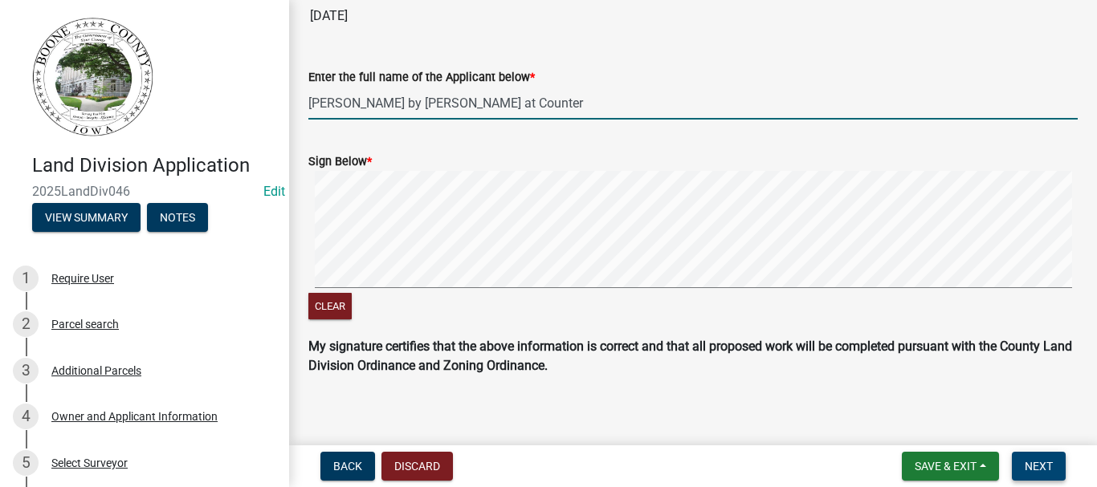
type input "[PERSON_NAME] by [PERSON_NAME] at Counter"
click at [1035, 465] on span "Next" at bounding box center [1039, 466] width 28 height 13
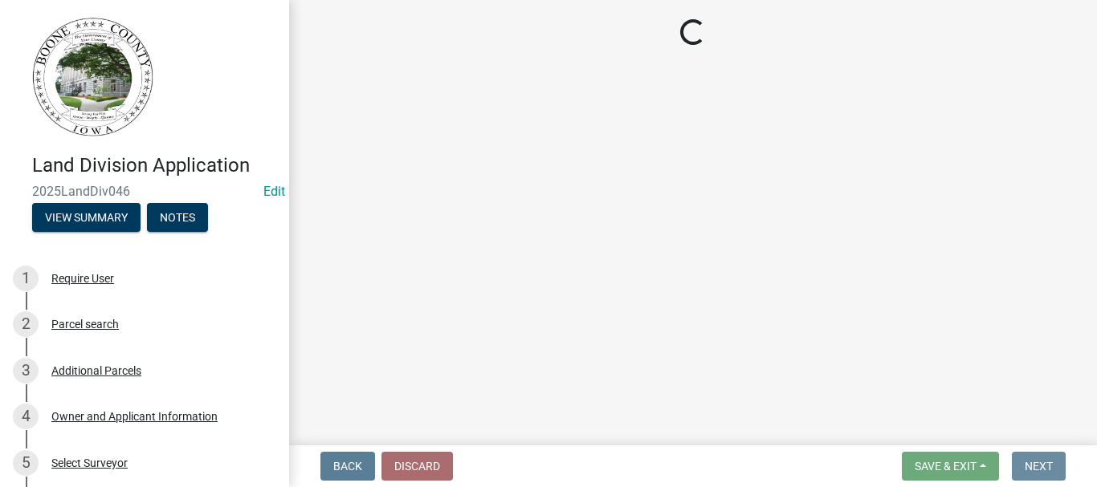
scroll to position [0, 0]
select select "3: 3"
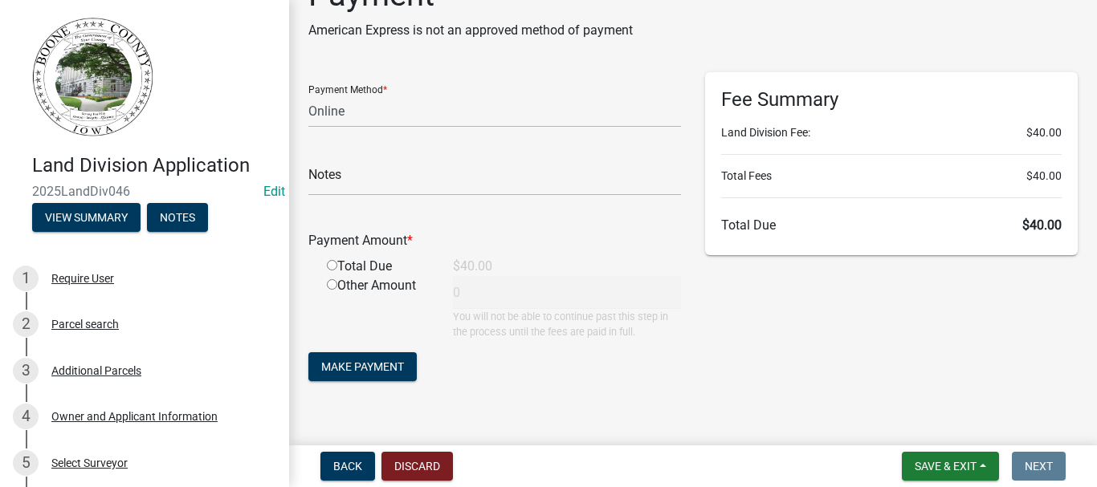
scroll to position [67, 0]
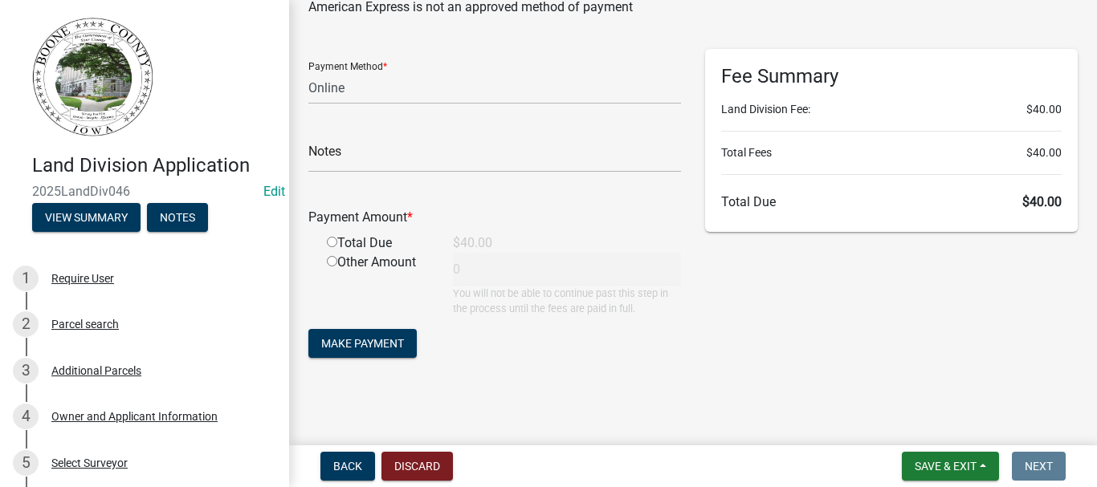
click at [329, 240] on input "radio" at bounding box center [332, 242] width 10 height 10
radio input "true"
type input "40"
click at [350, 80] on select "Credit Card POS Check Cash Online" at bounding box center [494, 87] width 373 height 33
select select "0: 2"
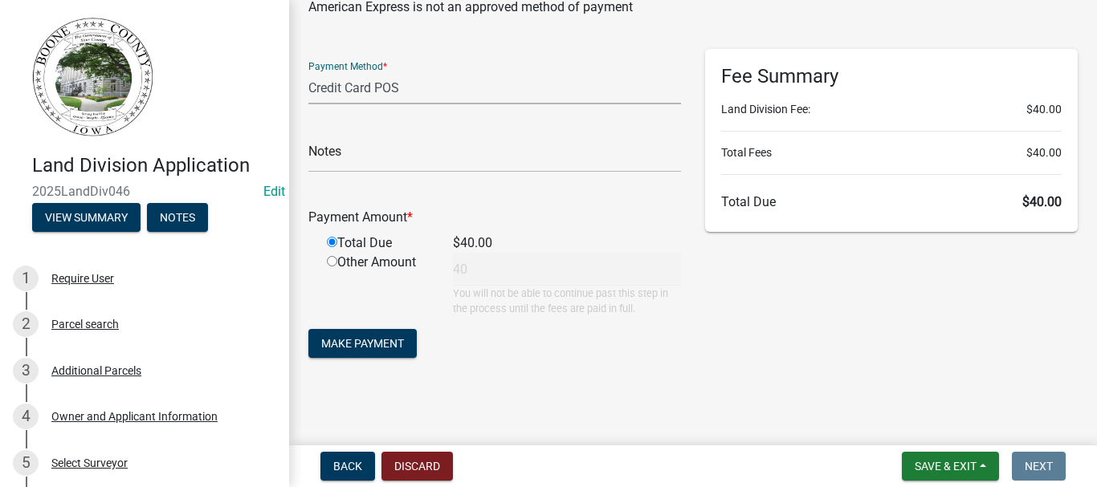
click at [308, 71] on select "Credit Card POS Check Cash Online" at bounding box center [494, 87] width 373 height 33
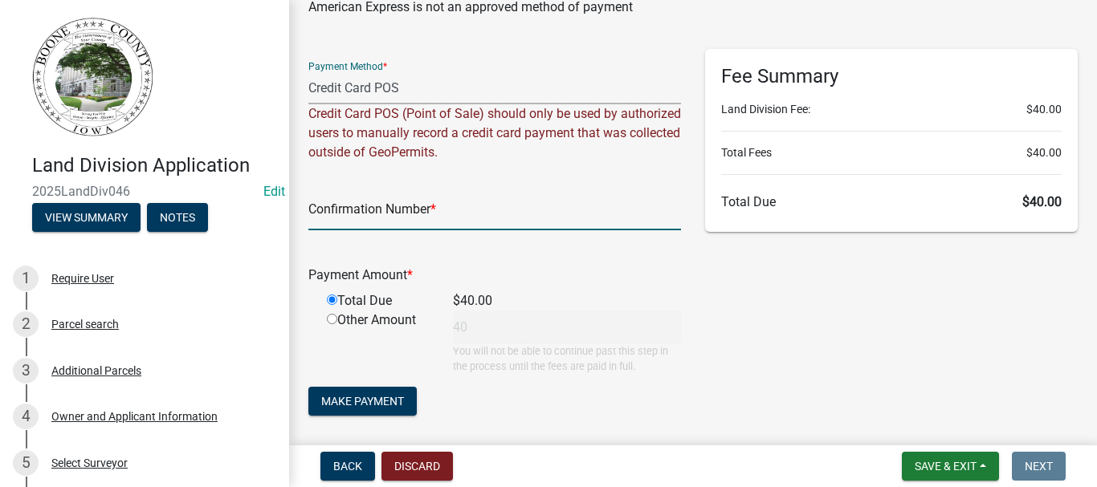
click at [371, 223] on input "text" at bounding box center [494, 214] width 373 height 33
type input "."
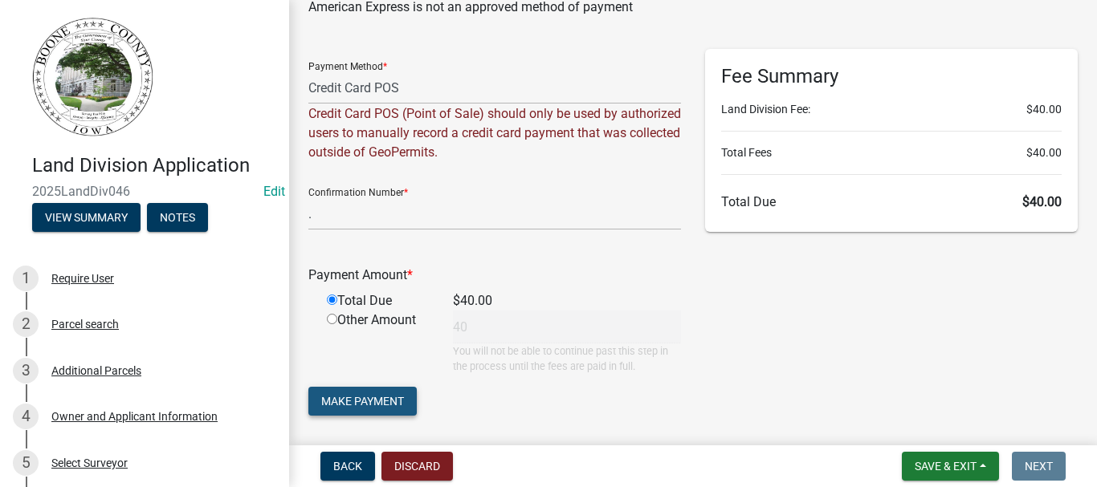
click at [358, 403] on span "Make Payment" at bounding box center [362, 401] width 83 height 13
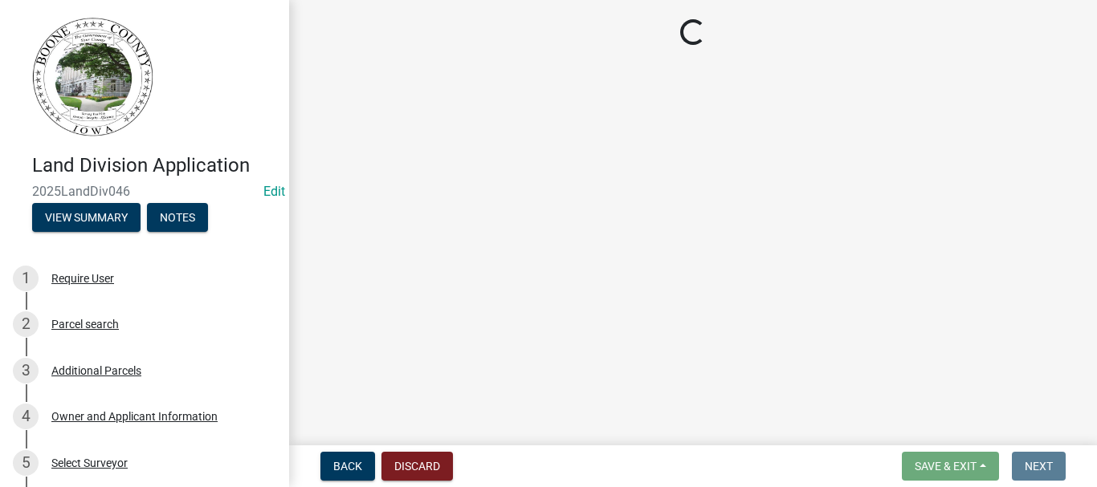
scroll to position [0, 0]
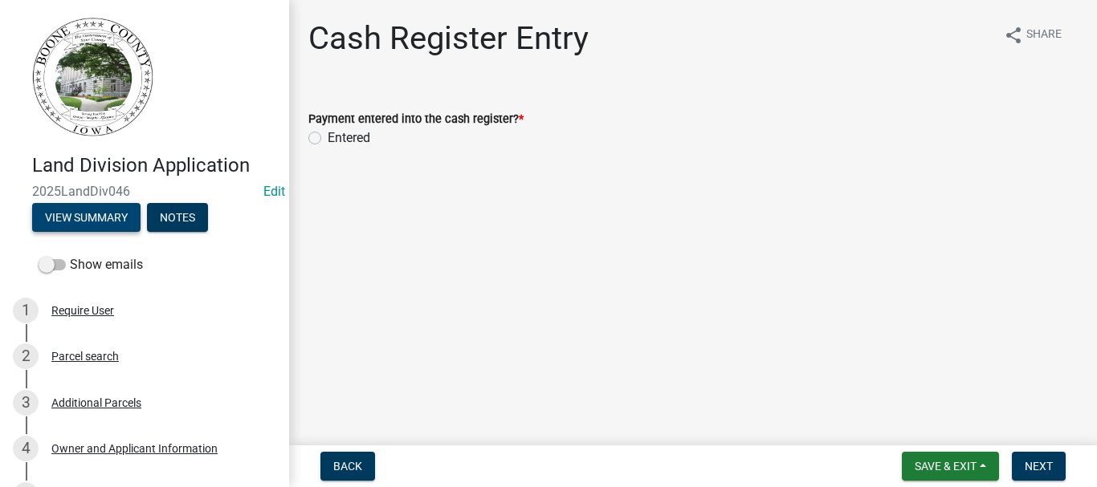
click at [80, 218] on button "View Summary" at bounding box center [86, 217] width 108 height 29
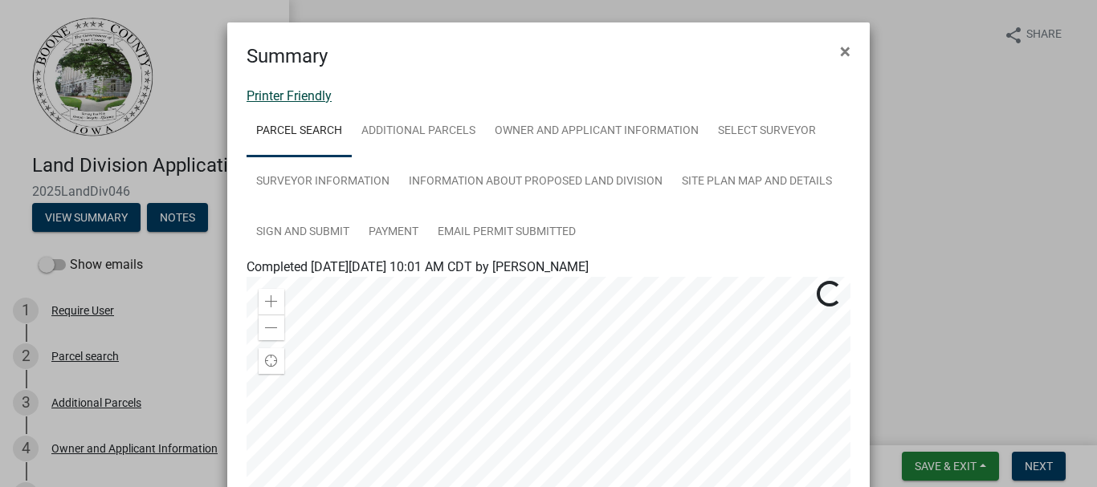
click at [289, 97] on link "Printer Friendly" at bounding box center [289, 95] width 85 height 15
click at [840, 47] on span "×" at bounding box center [845, 51] width 10 height 22
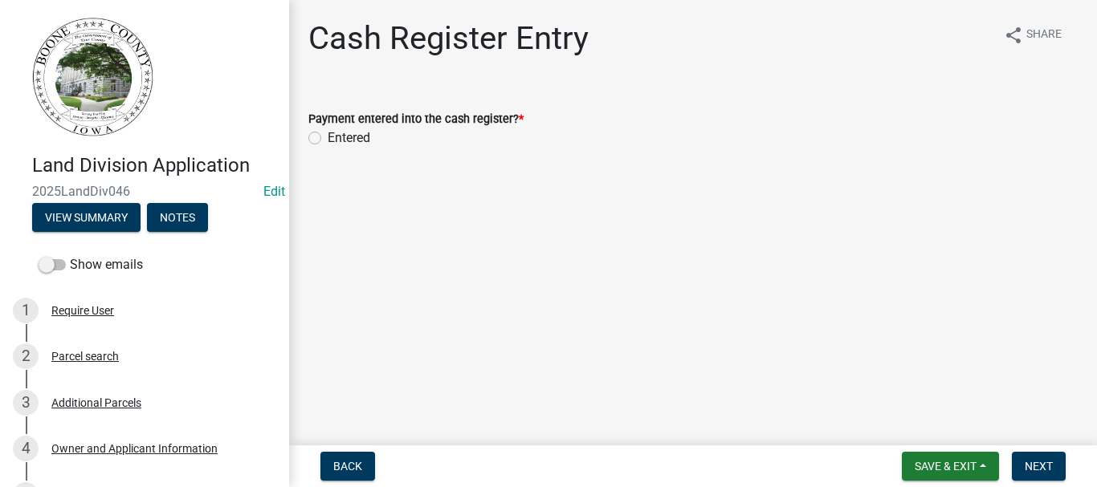
click at [310, 128] on div "Entered" at bounding box center [692, 137] width 769 height 19
click at [328, 138] on label "Entered" at bounding box center [349, 137] width 43 height 19
click at [328, 138] on input "Entered" at bounding box center [333, 133] width 10 height 10
radio input "true"
click at [1037, 460] on span "Next" at bounding box center [1039, 466] width 28 height 13
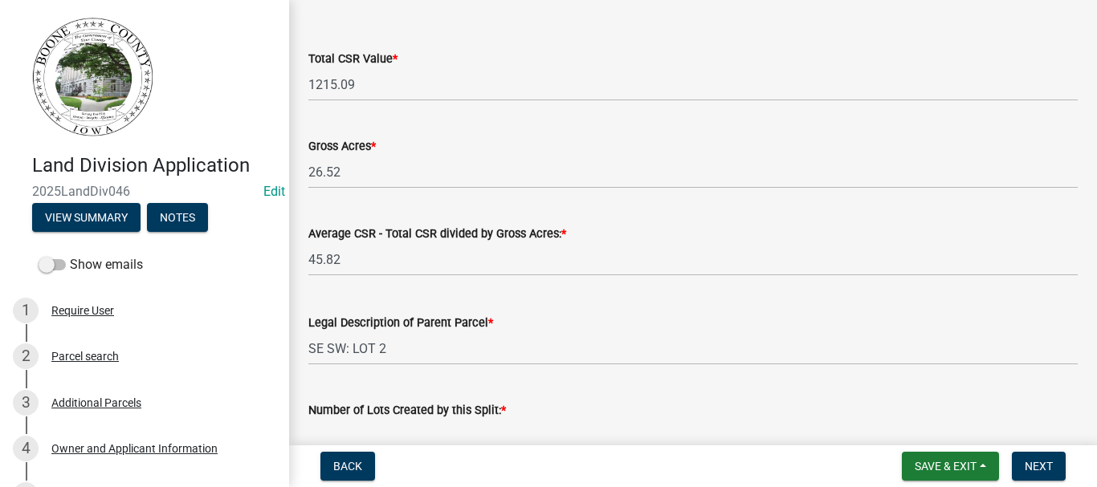
scroll to position [161, 0]
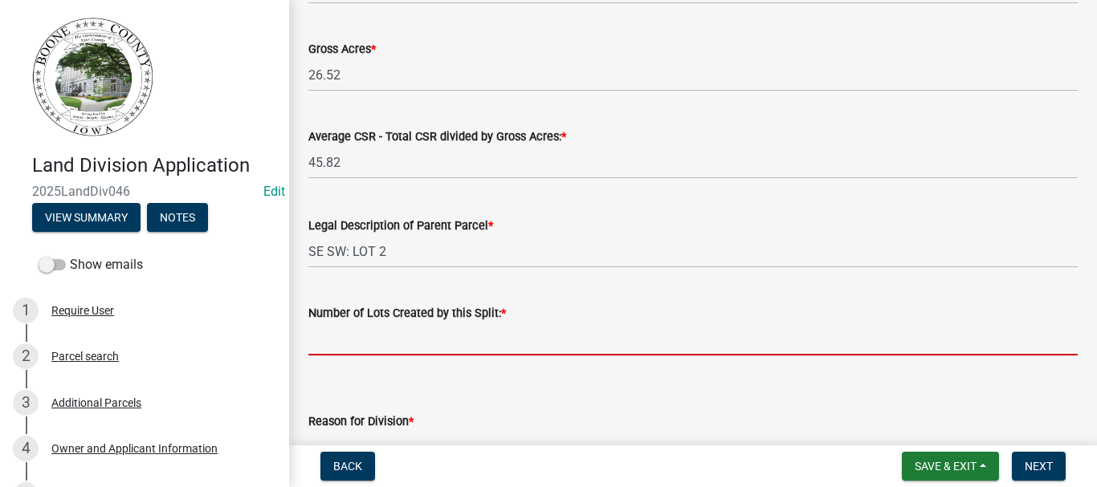
click at [334, 347] on input "text" at bounding box center [692, 339] width 769 height 33
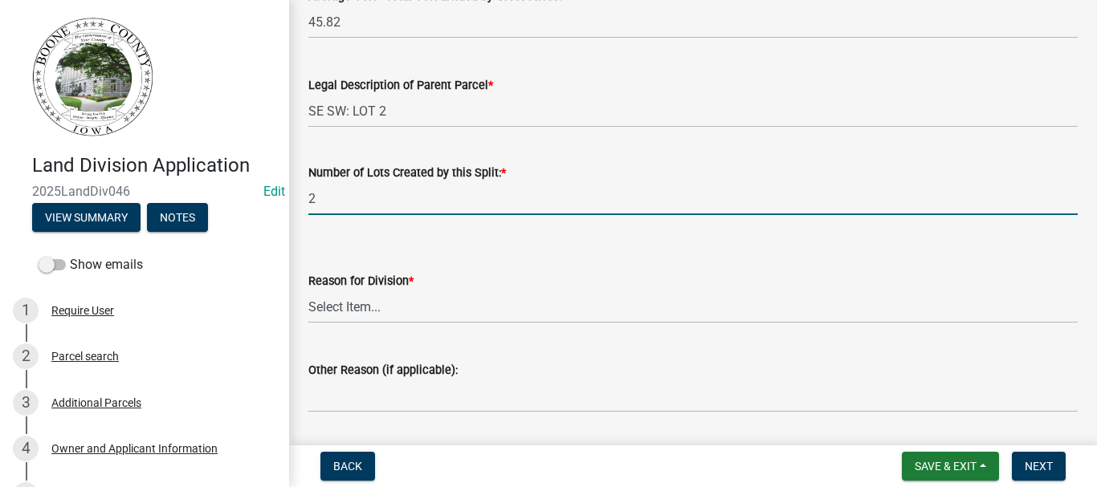
scroll to position [321, 0]
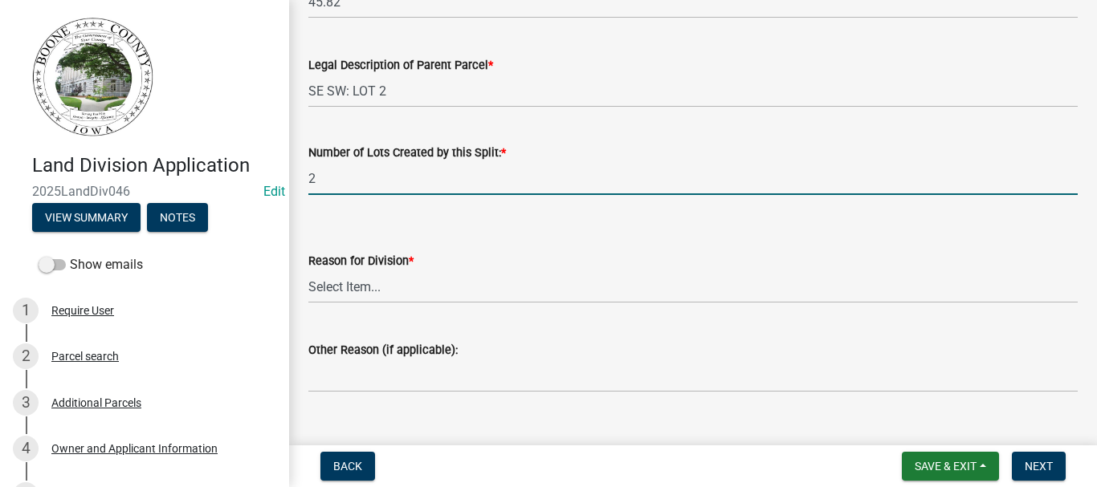
type input "2"
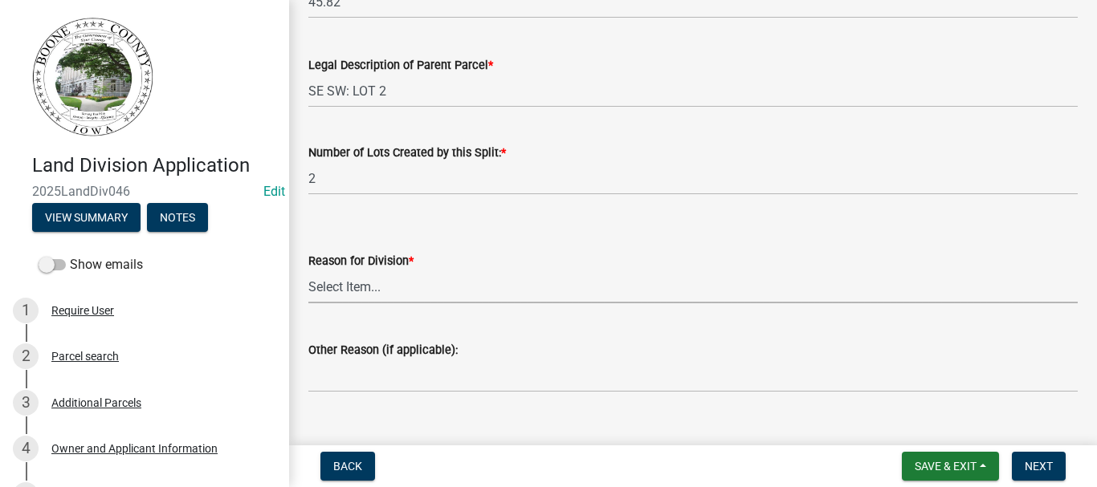
click at [337, 287] on select "Select Item... Agriculture Commercial Residential Survey Other" at bounding box center [692, 287] width 769 height 33
click at [308, 271] on select "Select Item... Agriculture Commercial Residential Survey Other" at bounding box center [692, 287] width 769 height 33
select select "a3ec3fd0-11b3-460f-998d-801b83356b09"
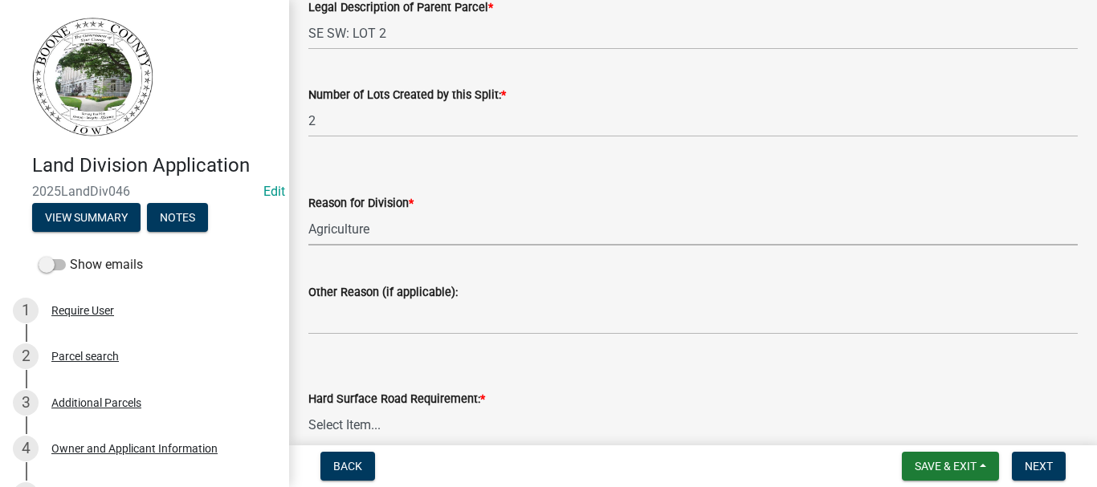
scroll to position [482, 0]
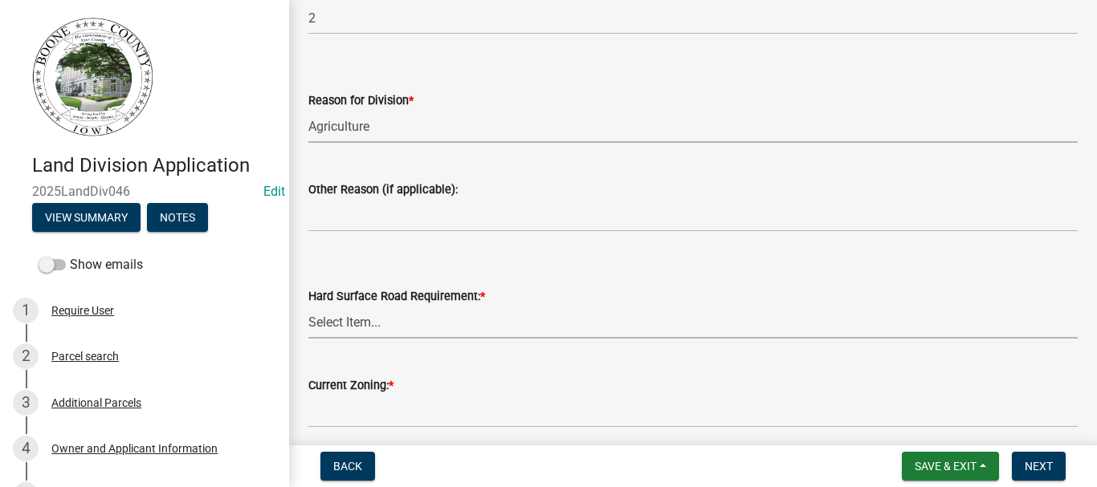
click at [339, 328] on select "Select Item... Not Required - Land division only Not Required - Minor subdivisi…" at bounding box center [692, 322] width 769 height 33
click at [308, 306] on select "Select Item... Not Required - Land division only Not Required - Minor subdivisi…" at bounding box center [692, 322] width 769 height 33
select select "02333735-226c-45b9-8717-0146c10b0380"
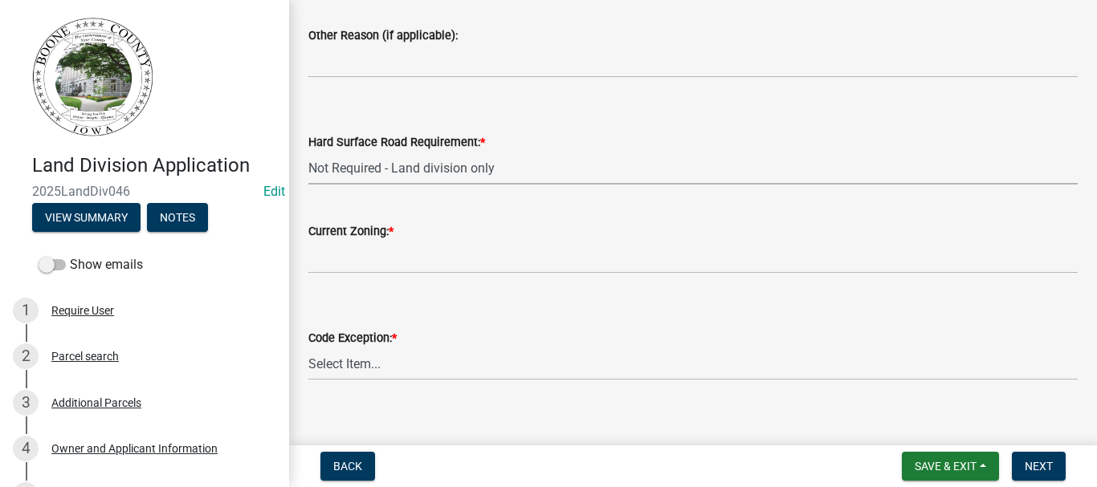
scroll to position [642, 0]
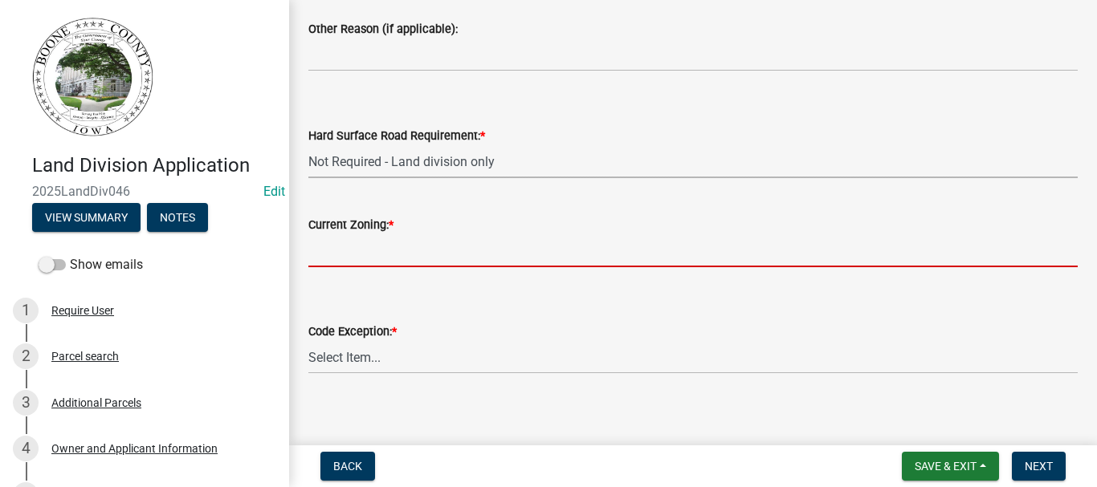
click at [351, 260] on input "Current Zoning: *" at bounding box center [692, 250] width 769 height 33
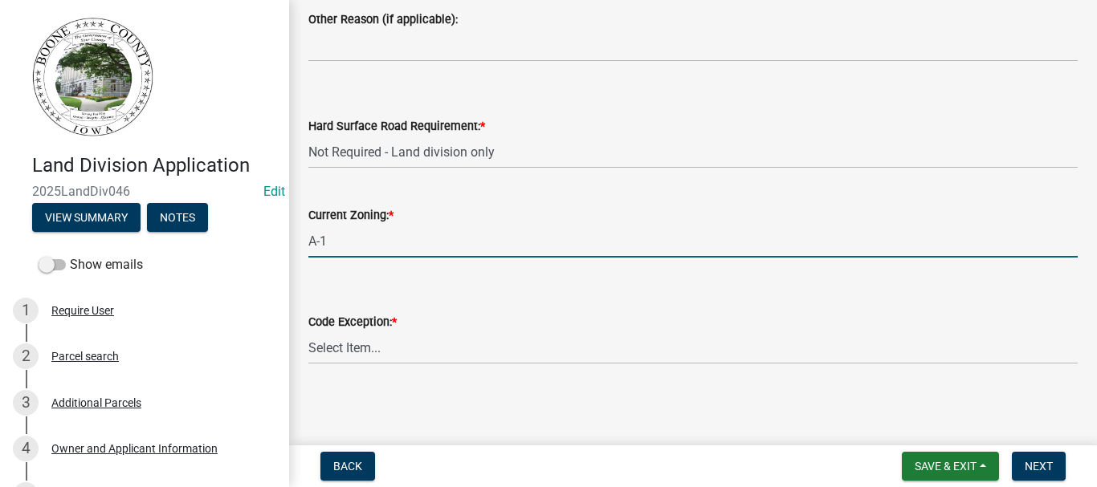
scroll to position [654, 0]
type input "A-1"
click at [368, 342] on select "Select Item... A-1 Farmstead SECTION 4.04.06.7.B A-1 Family Member of Ag Parent…" at bounding box center [692, 345] width 769 height 33
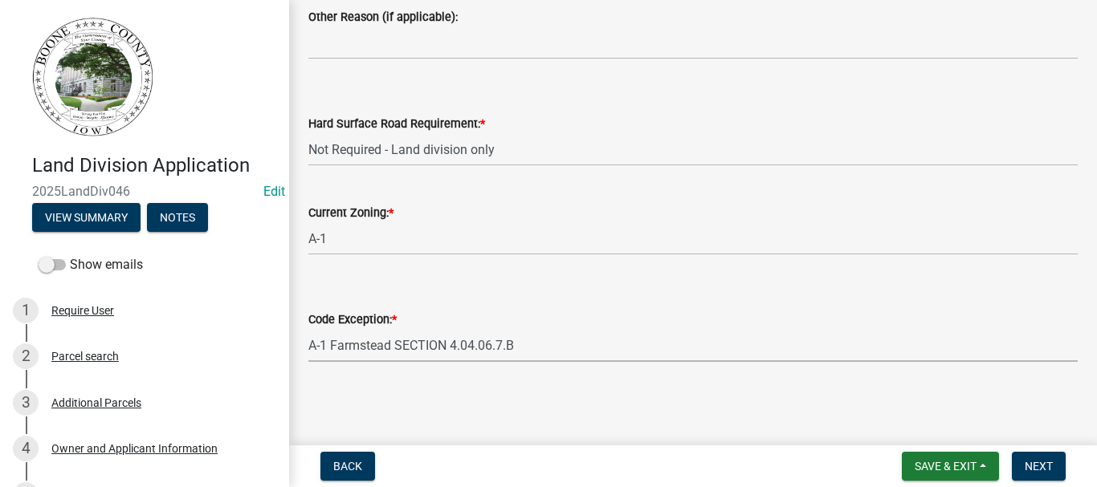
click at [308, 329] on select "Select Item... A-1 Farmstead SECTION 4.04.06.7.B A-1 Family Member of Ag Parent…" at bounding box center [692, 345] width 769 height 33
select select "4a9084ef-0c61-47ac-b2b0-6fa65f872575"
click at [1032, 462] on span "Next" at bounding box center [1039, 466] width 28 height 13
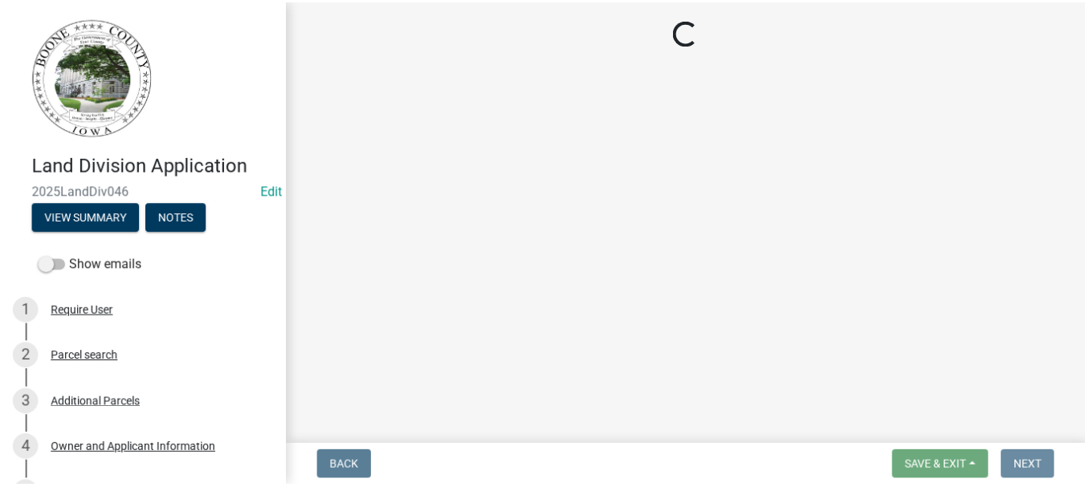
scroll to position [0, 0]
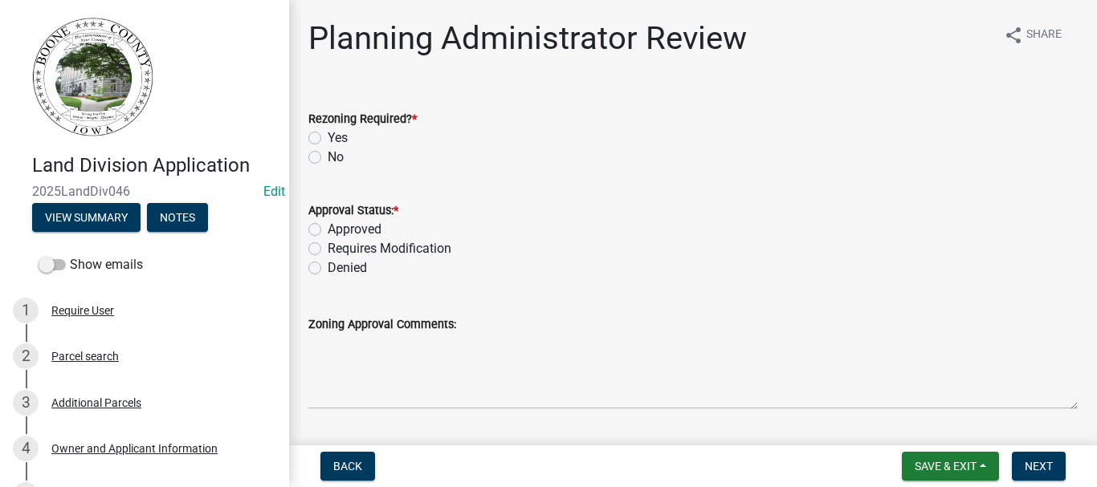
click at [328, 156] on label "No" at bounding box center [336, 157] width 16 height 19
click at [328, 156] on input "No" at bounding box center [333, 153] width 10 height 10
radio input "true"
click at [328, 229] on label "Approved" at bounding box center [355, 229] width 54 height 19
click at [328, 229] on input "Approved" at bounding box center [333, 225] width 10 height 10
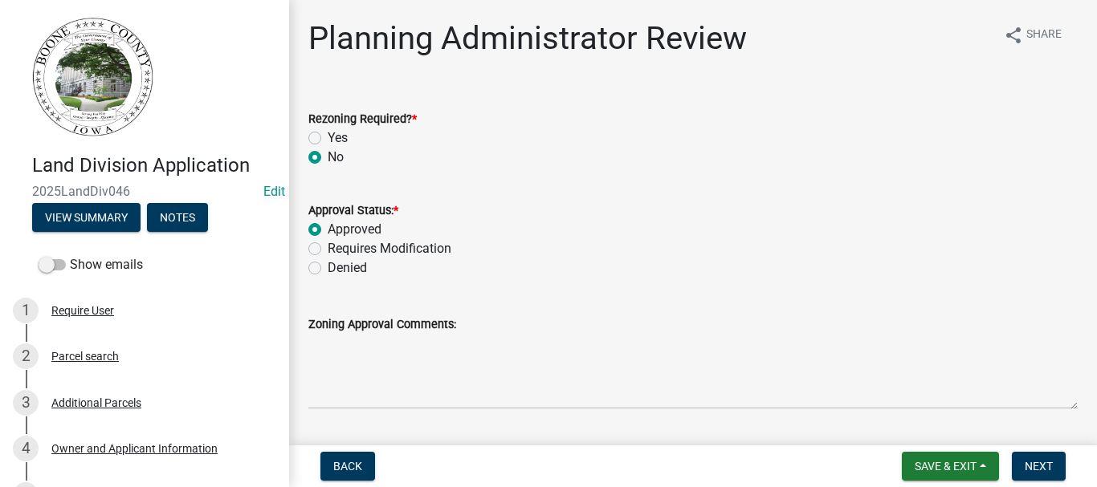
radio input "true"
click at [1032, 467] on span "Next" at bounding box center [1039, 466] width 28 height 13
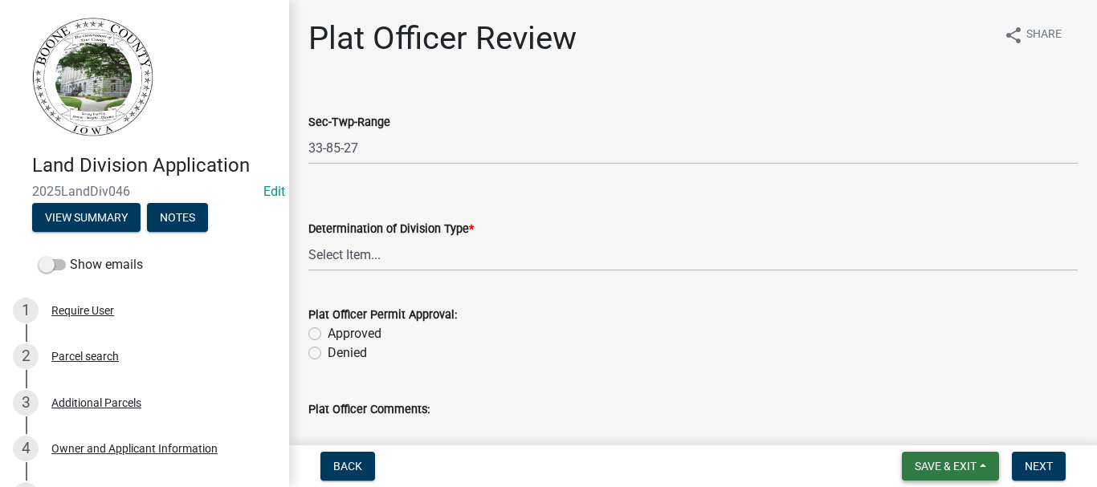
click at [946, 474] on button "Save & Exit" at bounding box center [950, 466] width 97 height 29
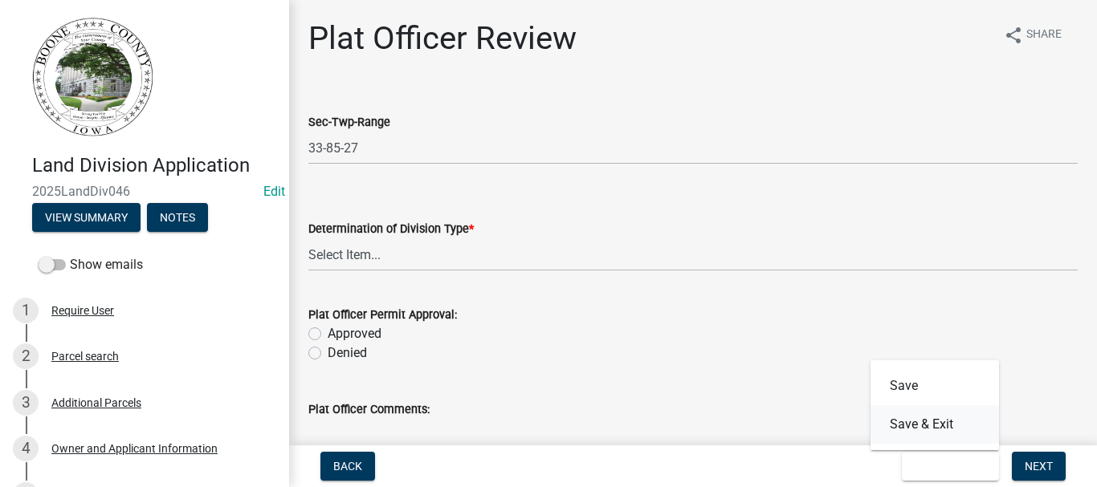
click at [921, 426] on button "Save & Exit" at bounding box center [934, 424] width 128 height 39
